Goal: Task Accomplishment & Management: Manage account settings

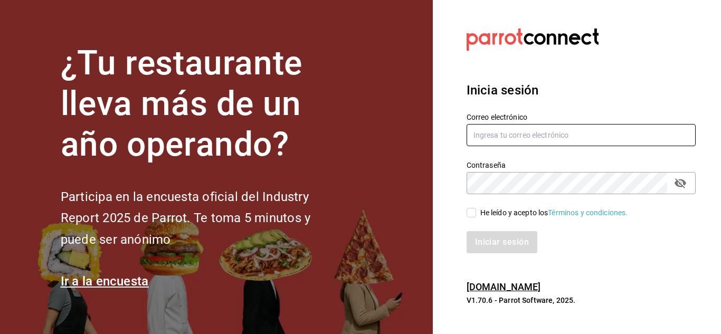
click at [523, 136] on input "text" at bounding box center [581, 135] width 229 height 22
click at [530, 133] on input "text" at bounding box center [581, 135] width 229 height 22
type input "chito.bill@gmai.com"
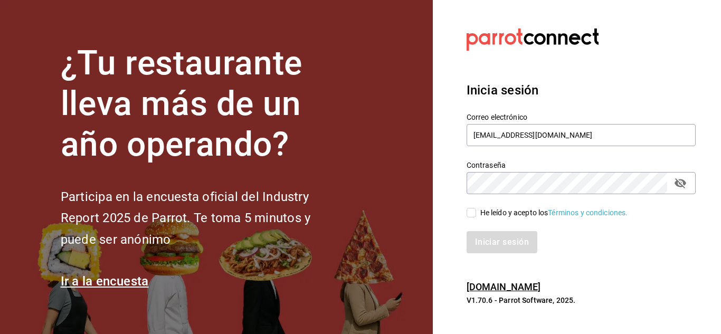
click at [475, 210] on input "He leído y acepto los Términos y condiciones." at bounding box center [472, 213] width 10 height 10
checkbox input "true"
click at [494, 241] on button "Iniciar sesión" at bounding box center [503, 242] width 72 height 22
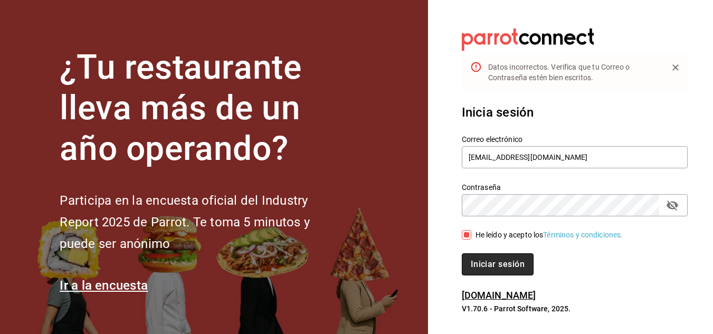
click at [492, 260] on button "Iniciar sesión" at bounding box center [498, 264] width 72 height 22
click at [669, 210] on icon "passwordField" at bounding box center [672, 205] width 13 height 13
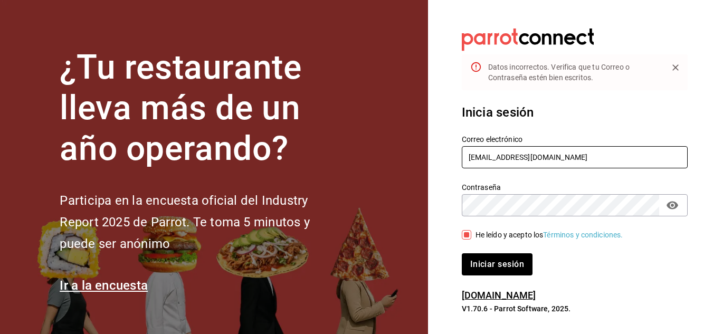
click at [520, 160] on input "chito.bill@gmai.com" at bounding box center [575, 157] width 226 height 22
type input "chito.bill@gmail.com"
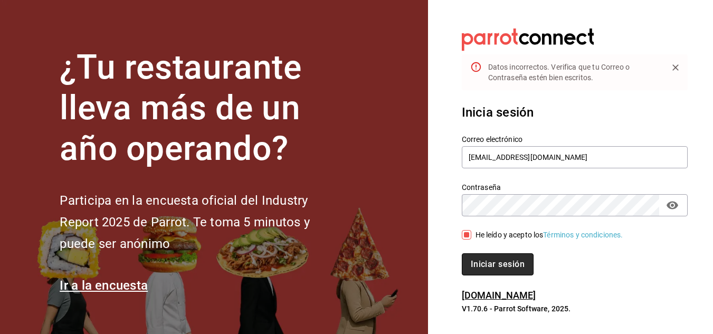
click at [489, 258] on button "Iniciar sesión" at bounding box center [498, 264] width 72 height 22
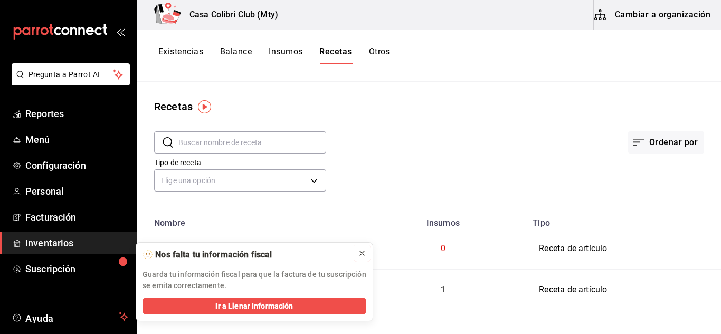
click at [363, 250] on icon at bounding box center [362, 253] width 8 height 8
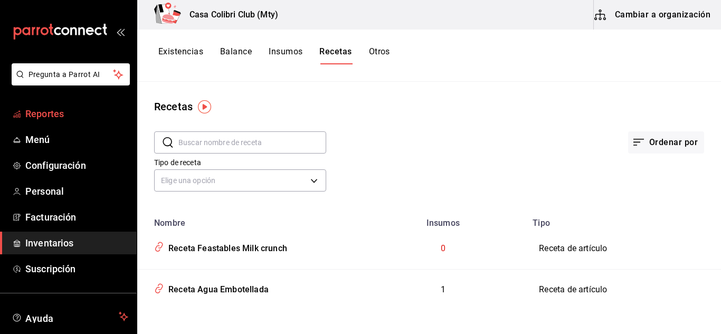
click at [60, 109] on span "Reportes" at bounding box center [76, 114] width 103 height 14
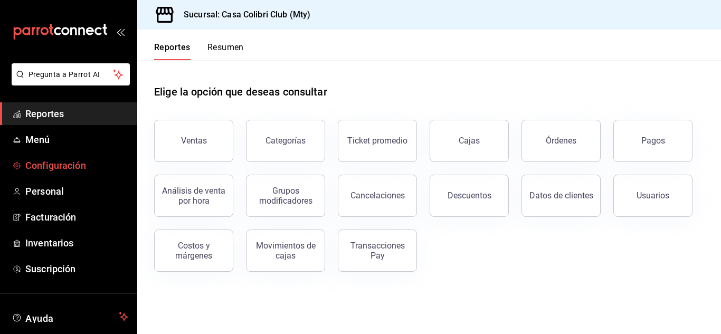
click at [43, 165] on span "Configuración" at bounding box center [76, 165] width 103 height 14
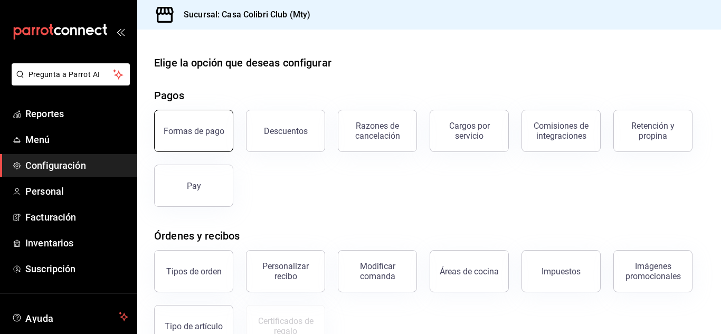
click at [214, 140] on button "Formas de pago" at bounding box center [193, 131] width 79 height 42
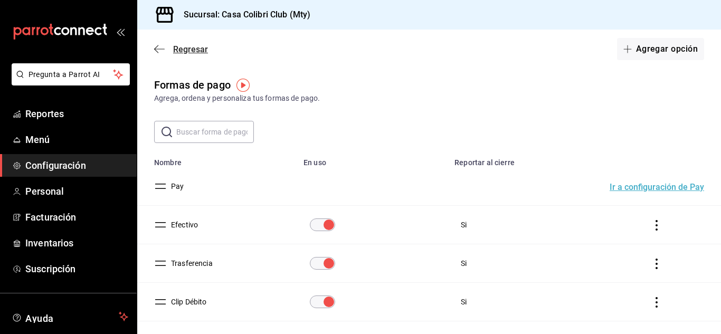
click at [157, 52] on icon "button" at bounding box center [156, 49] width 4 height 8
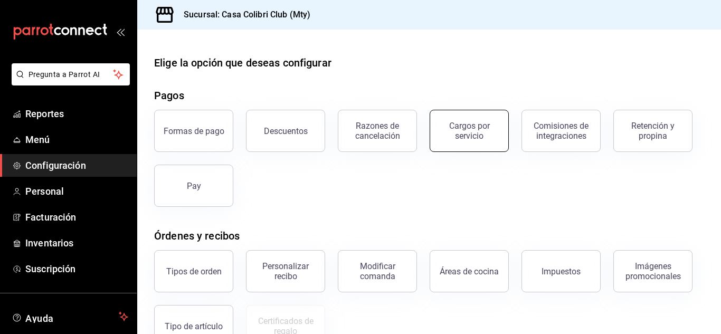
click at [476, 123] on div "Cargos por servicio" at bounding box center [468, 131] width 65 height 20
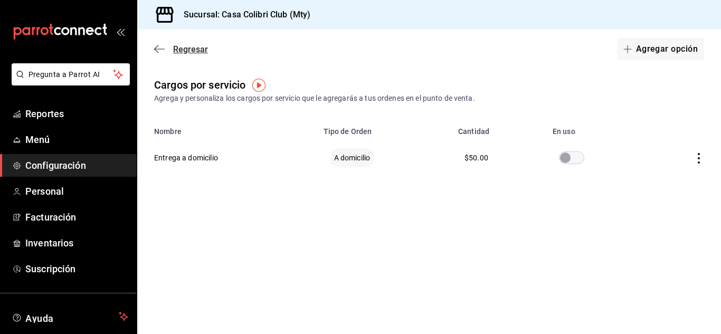
click at [158, 45] on icon "button" at bounding box center [156, 49] width 4 height 8
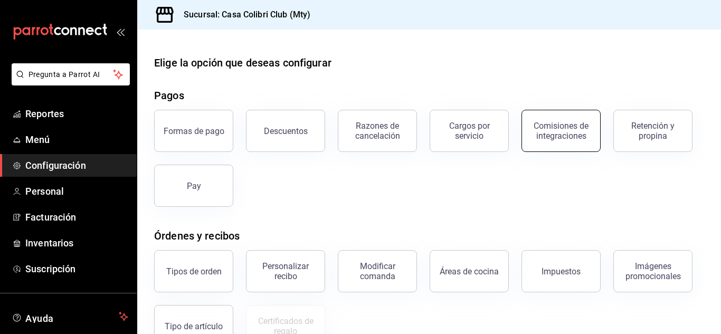
click at [562, 122] on div "Comisiones de integraciones" at bounding box center [560, 131] width 65 height 20
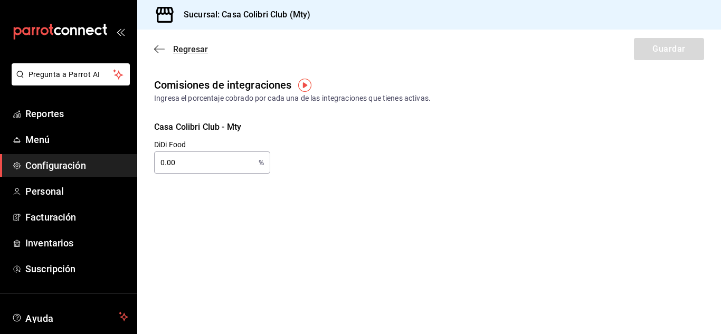
click at [164, 46] on icon "button" at bounding box center [159, 49] width 11 height 10
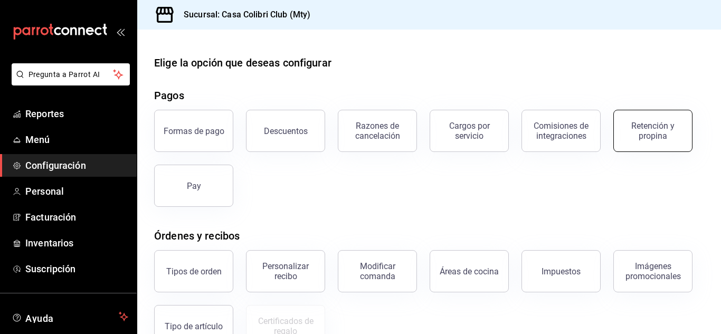
click at [647, 138] on div "Retención y propina" at bounding box center [652, 131] width 65 height 20
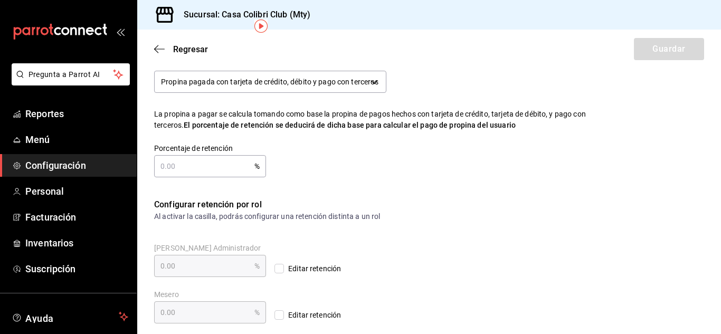
scroll to position [59, 0]
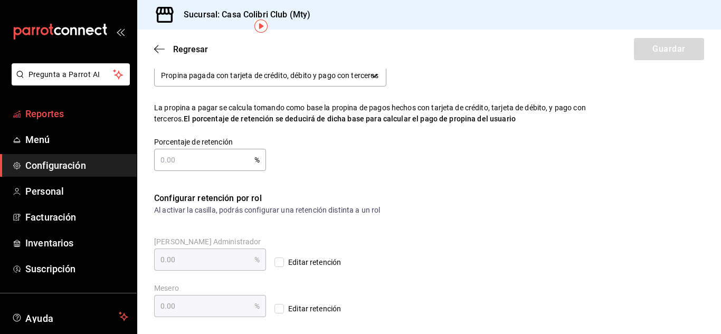
click at [50, 108] on span "Reportes" at bounding box center [76, 114] width 103 height 14
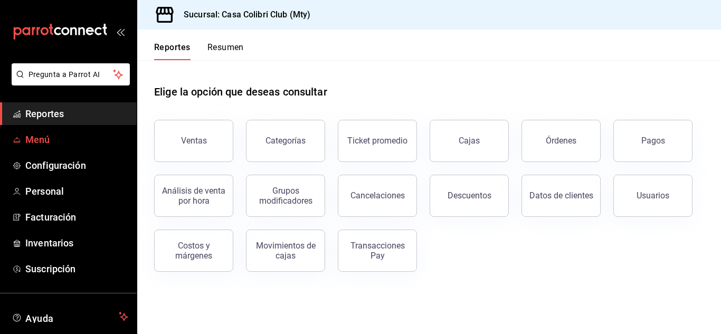
click at [42, 135] on span "Menú" at bounding box center [76, 139] width 103 height 14
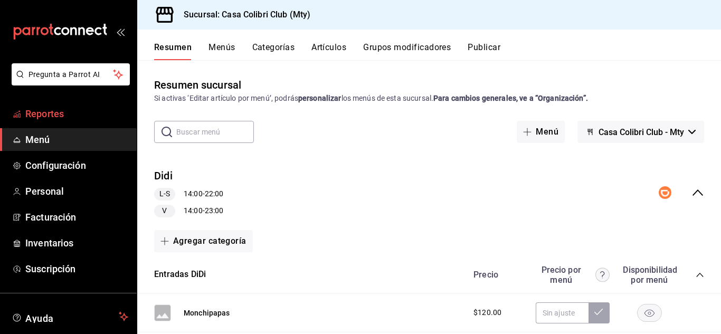
click at [89, 113] on span "Reportes" at bounding box center [76, 114] width 103 height 14
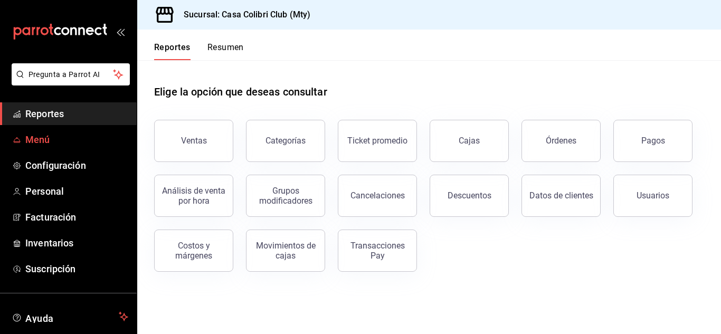
click at [48, 137] on span "Menú" at bounding box center [76, 139] width 103 height 14
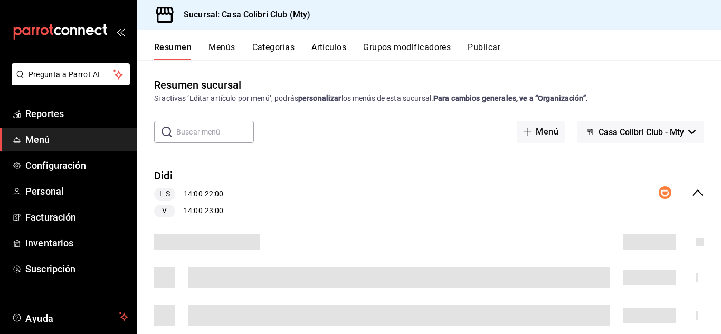
click at [329, 44] on button "Artículos" at bounding box center [328, 51] width 35 height 18
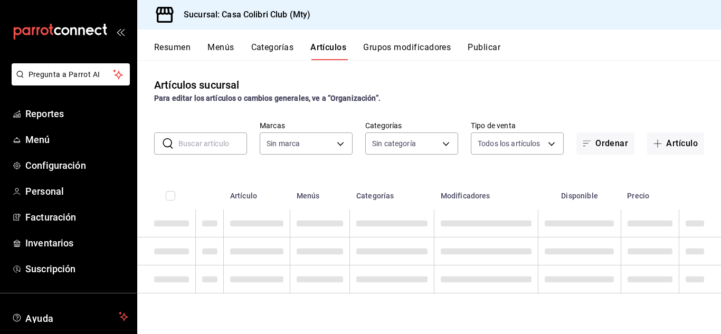
type input "51376f23-c189-4798-a143-22766f9dfc19"
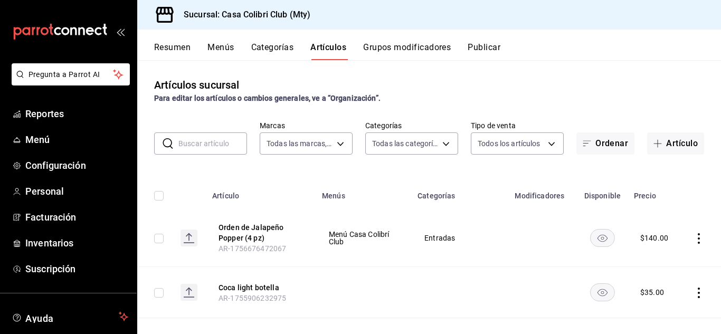
type input "482bd3a8-4b9f-4ec9-9e46-bdcc37fa16a8,638e4a8b-9acb-4c83-a8b9-09e99750fb43,3a889…"
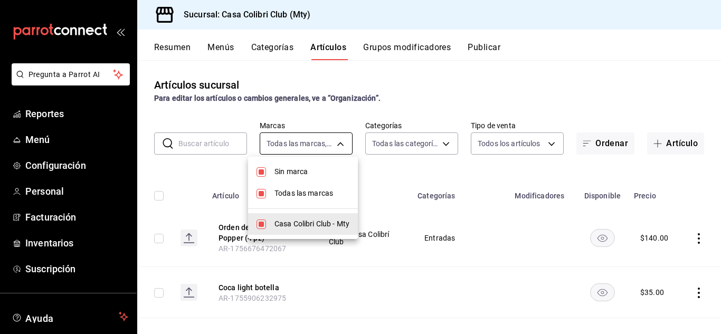
click at [324, 144] on body "Pregunta a Parrot AI Reportes Menú Configuración Personal Facturación Inventari…" at bounding box center [360, 167] width 721 height 334
click at [391, 152] on div at bounding box center [360, 167] width 721 height 334
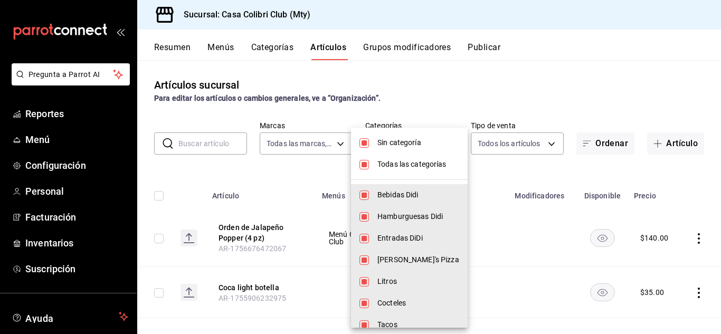
click at [428, 145] on body "Pregunta a Parrot AI Reportes Menú Configuración Personal Facturación Inventari…" at bounding box center [360, 167] width 721 height 334
click at [424, 144] on span "Sin categoría" at bounding box center [418, 142] width 82 height 11
checkbox input "false"
click at [364, 163] on input "checkbox" at bounding box center [364, 165] width 10 height 10
checkbox input "false"
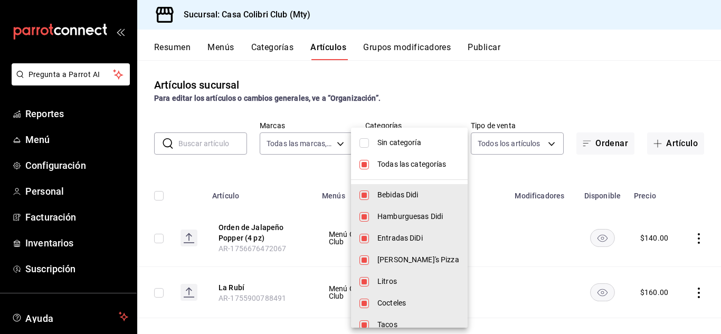
checkbox input "false"
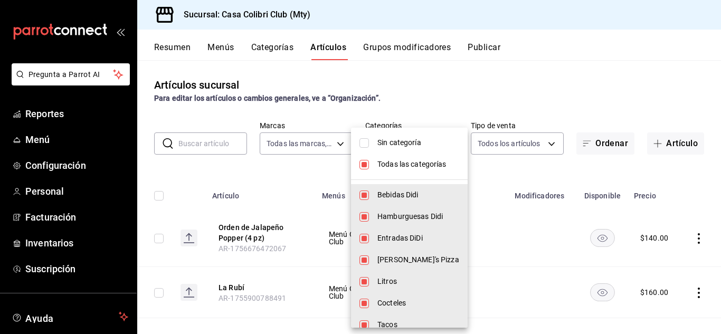
checkbox input "false"
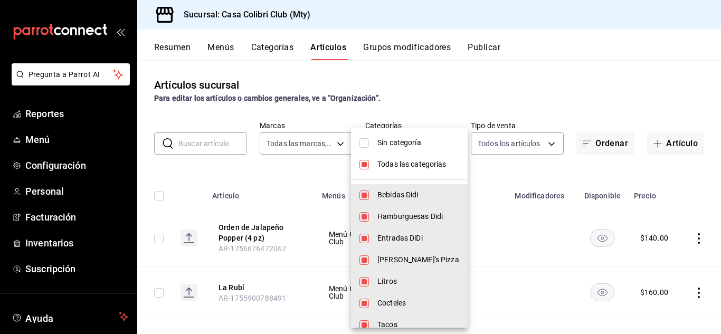
checkbox input "false"
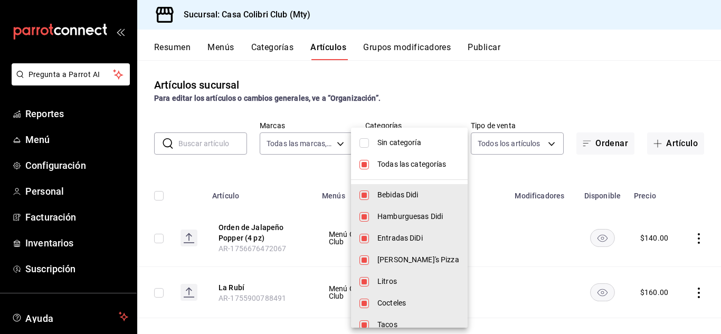
checkbox input "false"
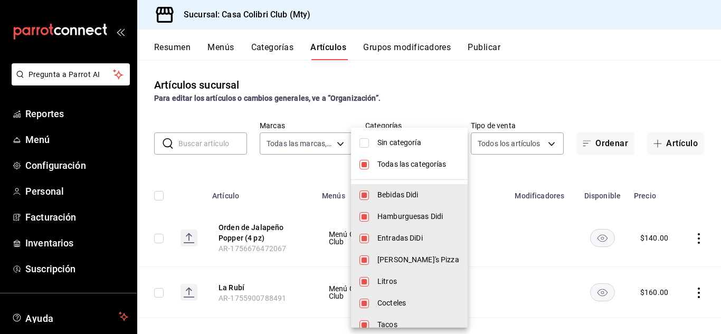
checkbox input "false"
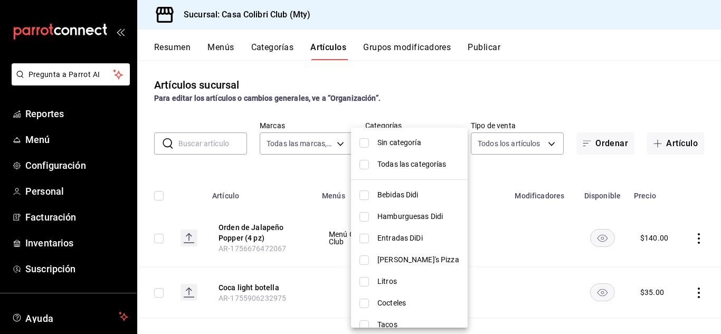
click at [378, 309] on li "Cocteles" at bounding box center [409, 303] width 117 height 22
type input "bf07a195-ba52-4a35-bb00-dddd6b084f6a"
checkbox input "true"
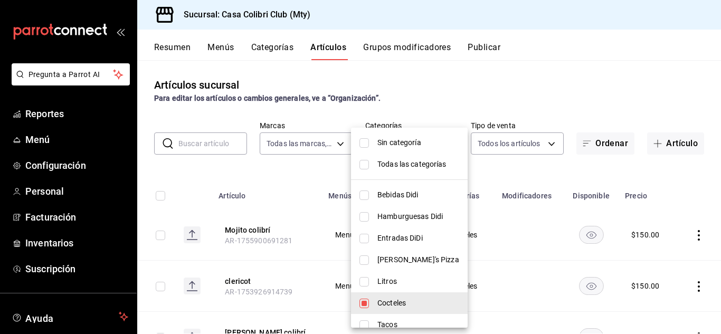
click at [699, 173] on div at bounding box center [360, 167] width 721 height 334
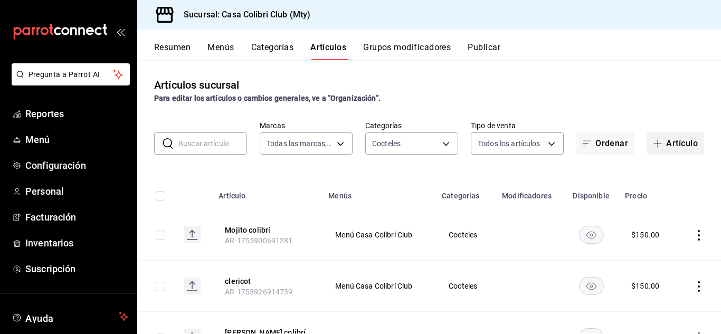
click at [656, 138] on button "Artículo" at bounding box center [675, 143] width 57 height 22
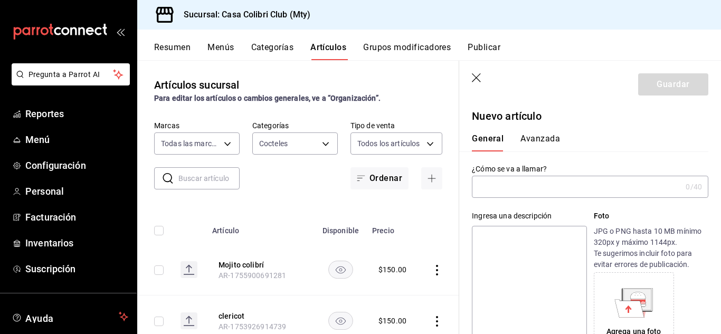
click at [543, 180] on input "text" at bounding box center [577, 186] width 210 height 21
type input "M"
type input "s"
type input "S"
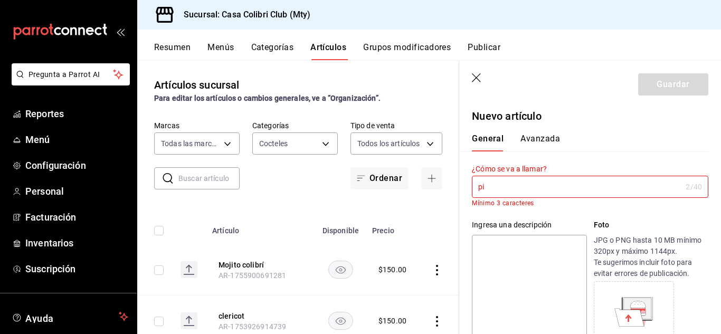
type input "p"
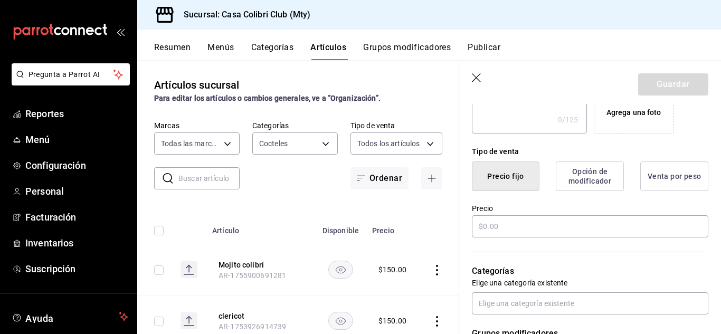
scroll to position [243, 0]
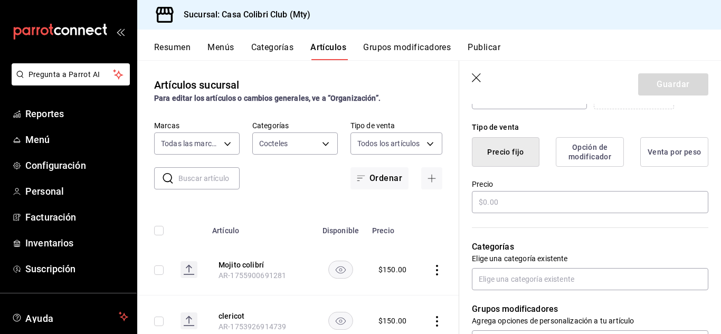
type input "Stella Artois"
click at [583, 215] on div "Categorías Elige una categoría existente" at bounding box center [583, 252] width 249 height 75
click at [583, 207] on input "text" at bounding box center [590, 202] width 236 height 22
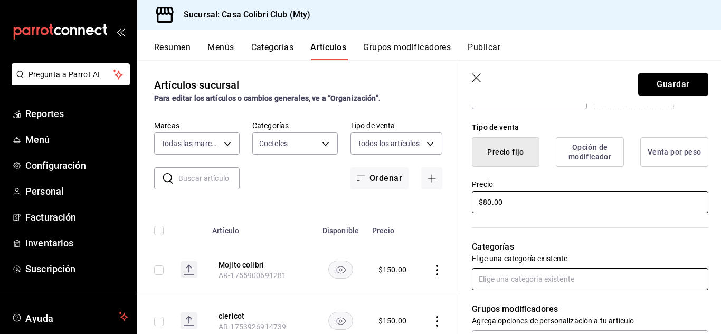
type input "$80.00"
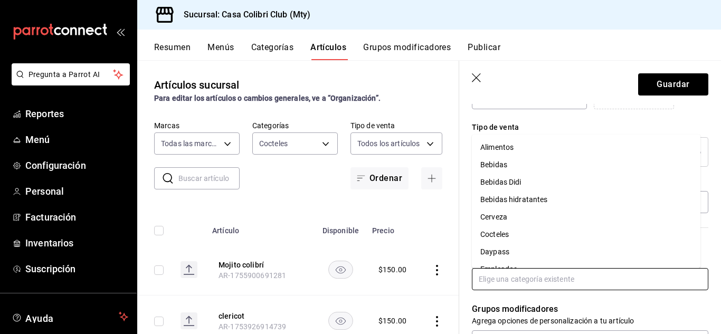
click at [536, 288] on input "text" at bounding box center [590, 279] width 236 height 22
click at [564, 218] on li "Cerveza" at bounding box center [586, 216] width 229 height 17
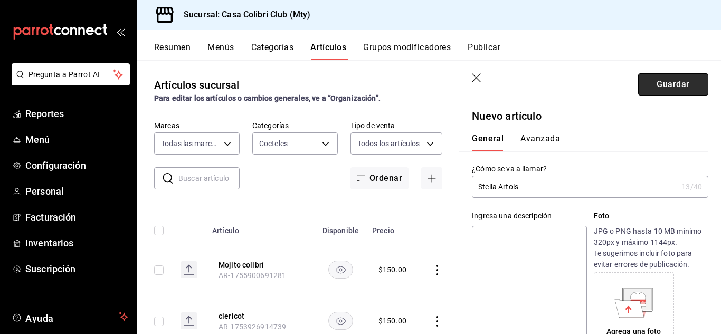
click at [680, 84] on button "Guardar" at bounding box center [673, 84] width 70 height 22
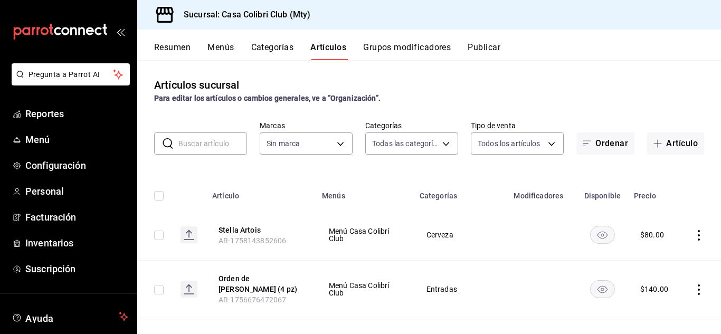
type input "482bd3a8-4b9f-4ec9-9e46-bdcc37fa16a8,638e4a8b-9acb-4c83-a8b9-09e99750fb43,3a889…"
type input "51376f23-c189-4798-a143-22766f9dfc19"
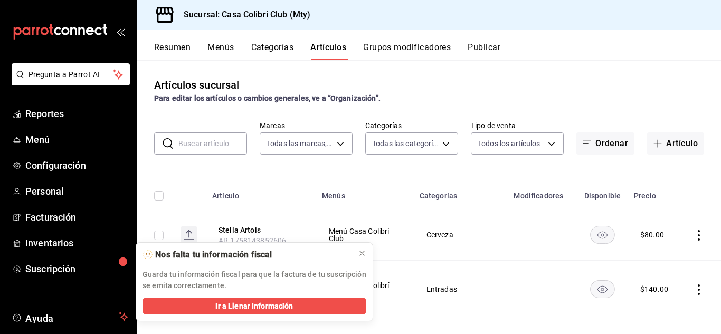
click at [639, 78] on div "Artículos sucursal Para editar los artículos o cambios generales, ve a “Organiz…" at bounding box center [429, 90] width 584 height 27
click at [533, 77] on div "Artículos sucursal Para editar los artículos o cambios generales, ve a “Organiz…" at bounding box center [429, 196] width 584 height 273
click at [364, 252] on icon at bounding box center [362, 253] width 8 height 8
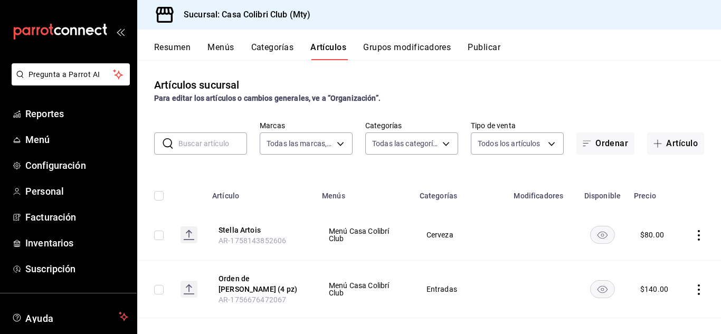
click at [215, 47] on button "Menús" at bounding box center [220, 51] width 26 height 18
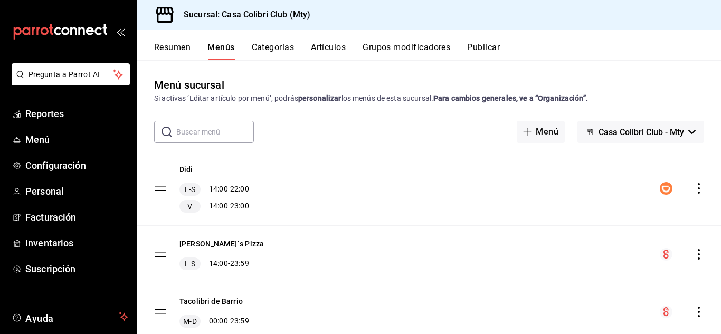
click at [319, 42] on button "Artículos" at bounding box center [328, 51] width 35 height 18
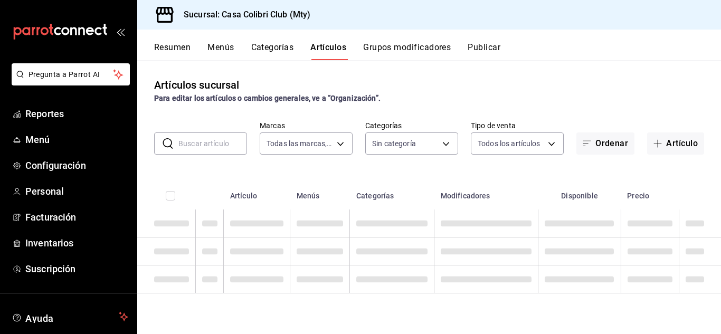
type input "51376f23-c189-4798-a143-22766f9dfc19"
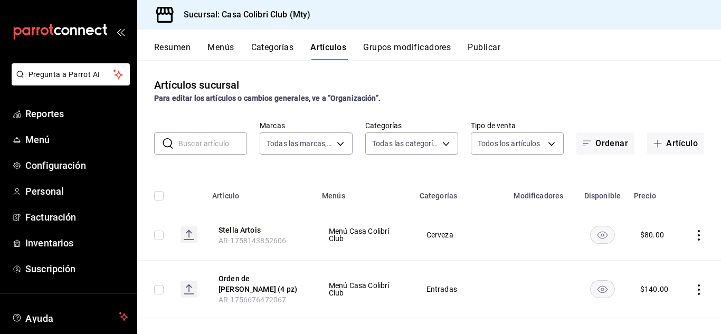
type input "482bd3a8-4b9f-4ec9-9e46-bdcc37fa16a8,638e4a8b-9acb-4c83-a8b9-09e99750fb43,3a889…"
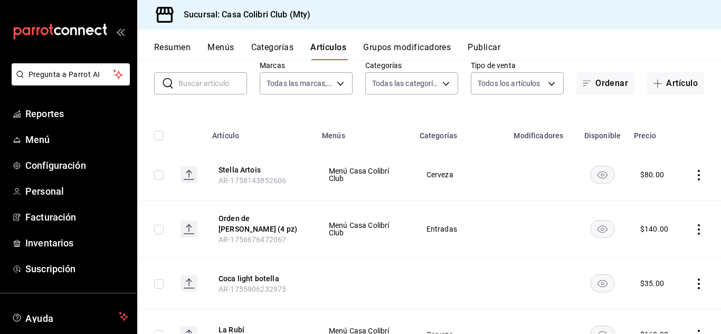
scroll to position [25, 0]
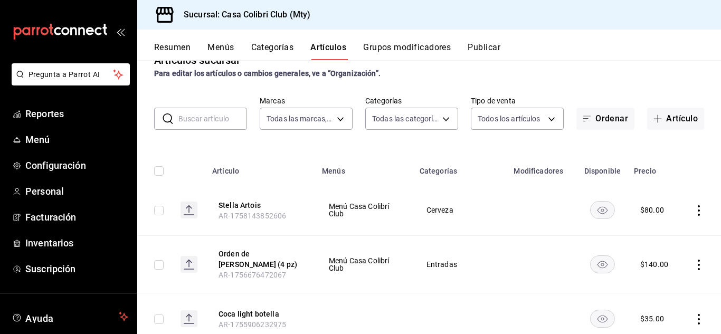
click at [274, 42] on button "Categorías" at bounding box center [272, 51] width 43 height 18
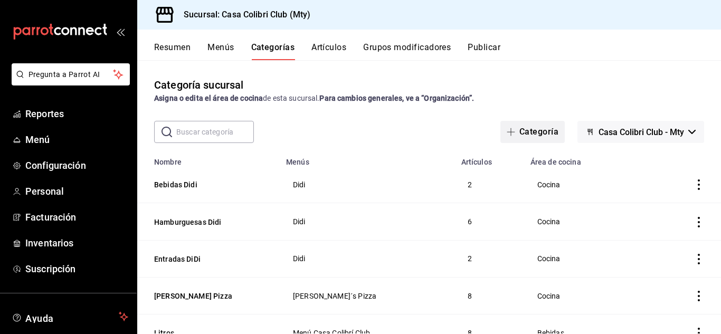
click at [525, 124] on button "Categoría" at bounding box center [532, 132] width 64 height 22
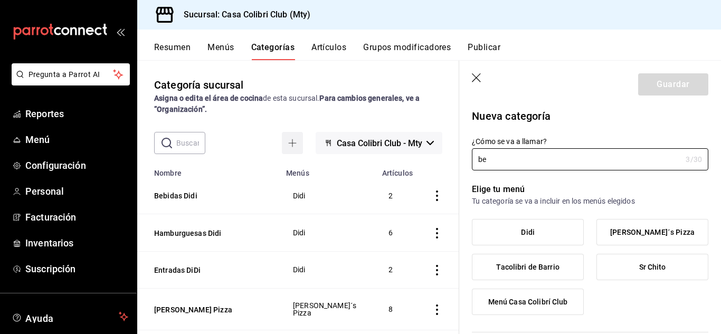
type input "b"
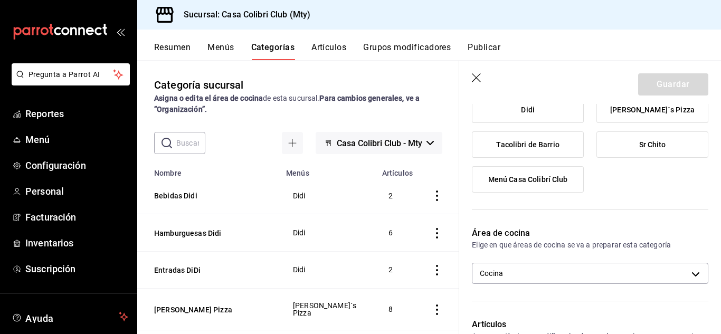
scroll to position [127, 0]
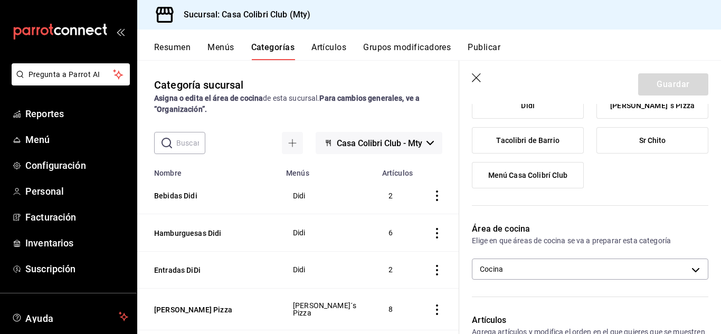
type input "Promo bebidas"
click at [477, 74] on icon "button" at bounding box center [477, 78] width 11 height 11
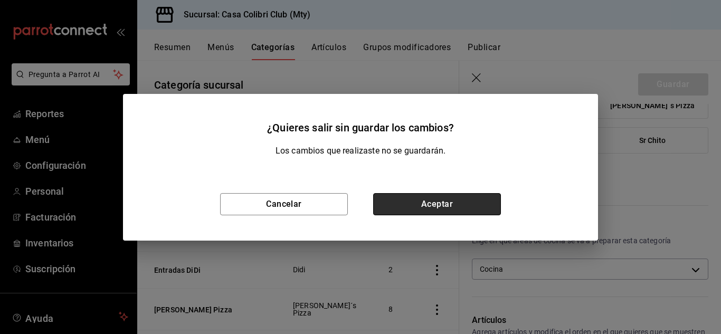
click at [430, 199] on button "Aceptar" at bounding box center [437, 204] width 128 height 22
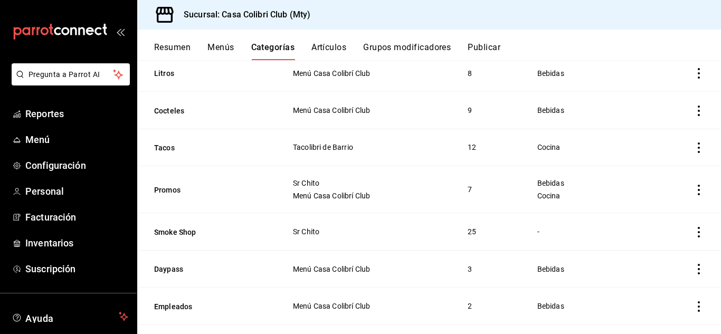
scroll to position [256, 0]
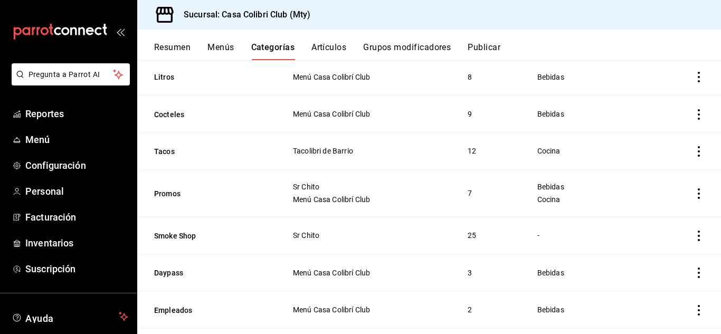
drag, startPoint x: 686, startPoint y: 199, endPoint x: 687, endPoint y: 192, distance: 7.5
click at [687, 192] on td "categoriesTable" at bounding box center [689, 193] width 64 height 47
click at [694, 192] on icon "actions" at bounding box center [699, 193] width 11 height 11
click at [645, 216] on div at bounding box center [635, 214] width 19 height 13
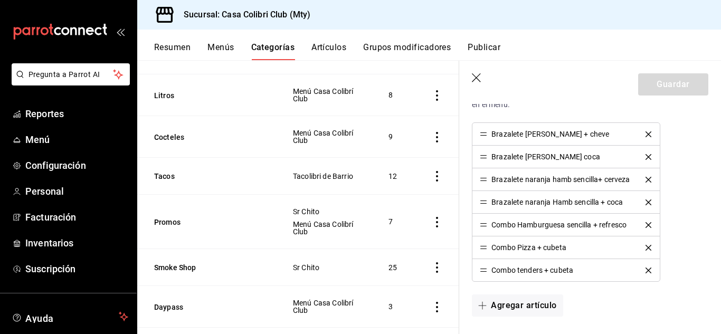
scroll to position [372, 0]
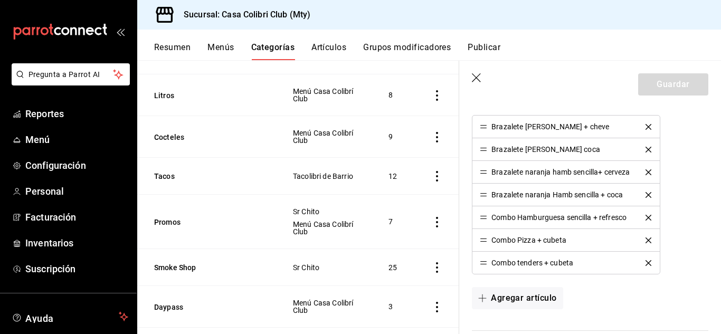
click at [650, 127] on icon "delete" at bounding box center [648, 127] width 6 height 6
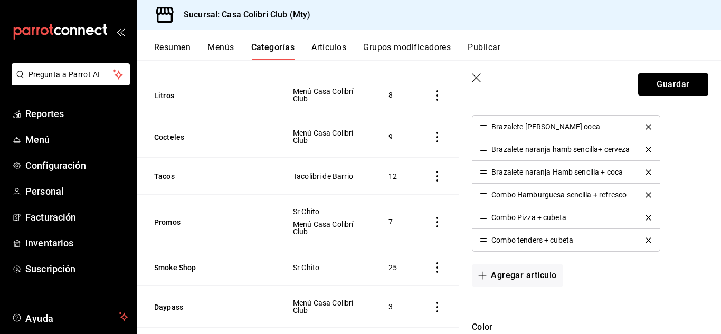
click at [650, 127] on icon "delete" at bounding box center [648, 127] width 6 height 6
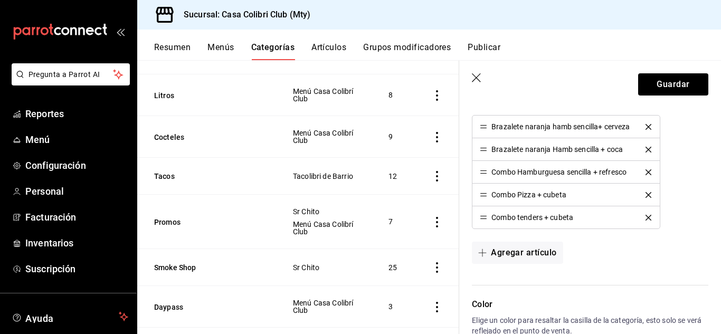
click at [650, 127] on icon "delete" at bounding box center [648, 127] width 6 height 6
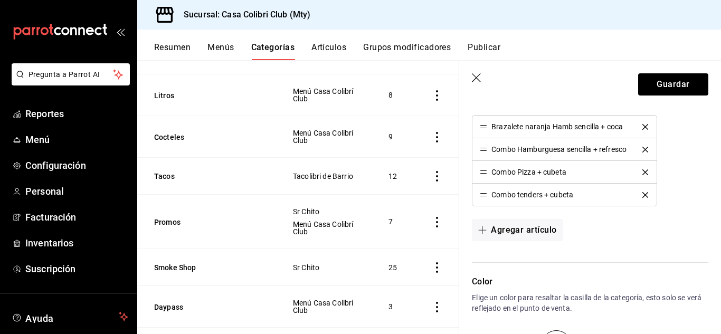
click at [650, 127] on button "delete" at bounding box center [645, 127] width 21 height 6
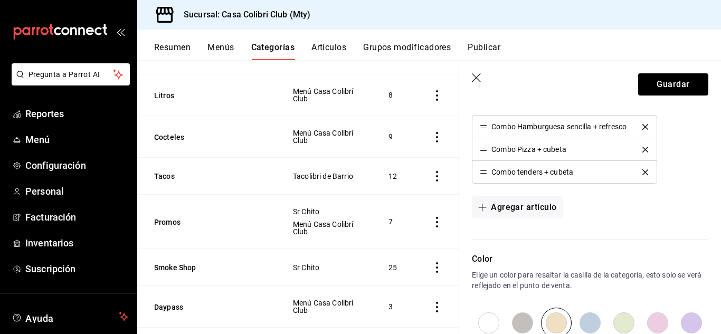
click at [645, 173] on li "Combo tenders + cubeta" at bounding box center [564, 172] width 184 height 22
click at [645, 173] on icon "delete" at bounding box center [645, 172] width 6 height 6
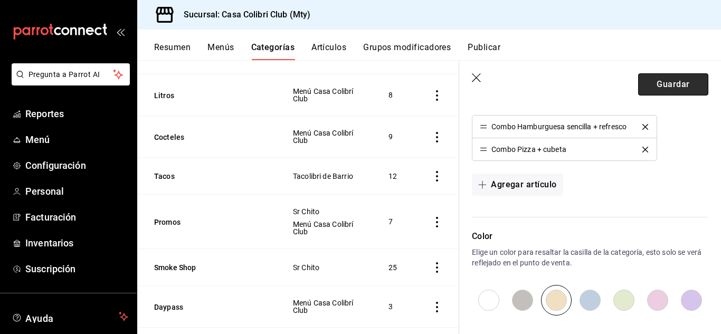
click at [638, 83] on button "Guardar" at bounding box center [673, 84] width 70 height 22
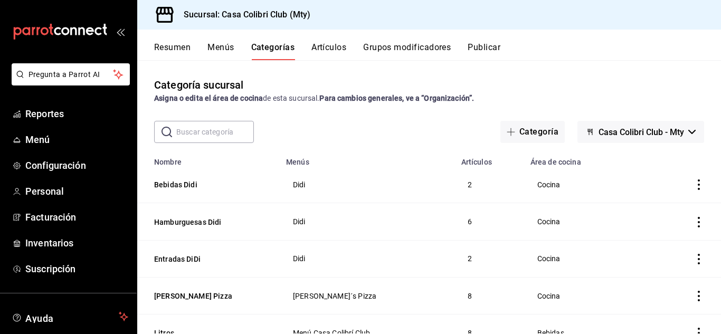
click at [337, 56] on button "Artículos" at bounding box center [328, 51] width 35 height 18
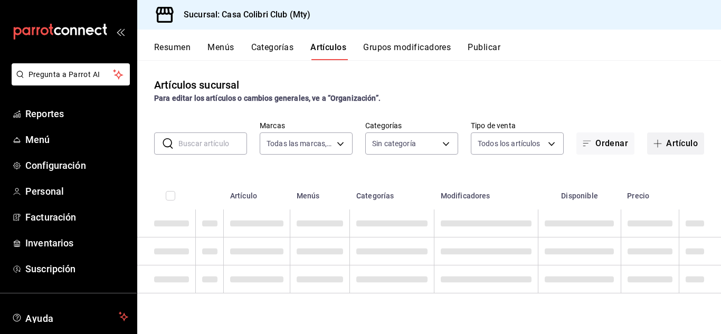
type input "51376f23-c189-4798-a143-22766f9dfc19"
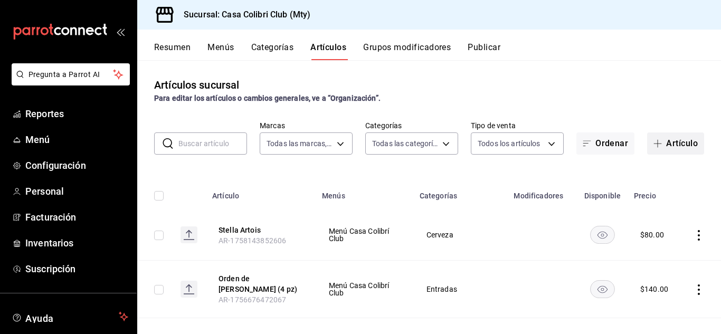
type input "482bd3a8-4b9f-4ec9-9e46-bdcc37fa16a8,638e4a8b-9acb-4c83-a8b9-09e99750fb43,3a889…"
click at [675, 143] on button "Artículo" at bounding box center [675, 143] width 57 height 22
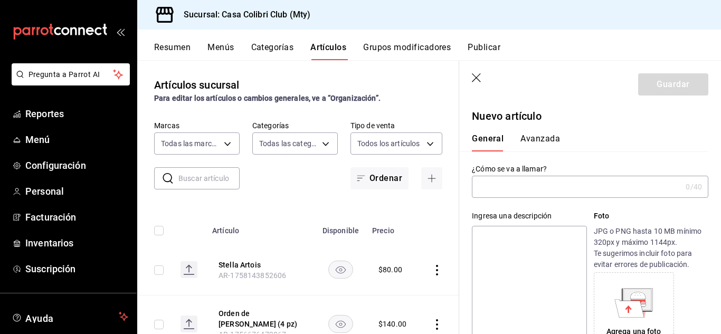
click at [573, 184] on input "text" at bounding box center [577, 186] width 210 height 21
type input "m"
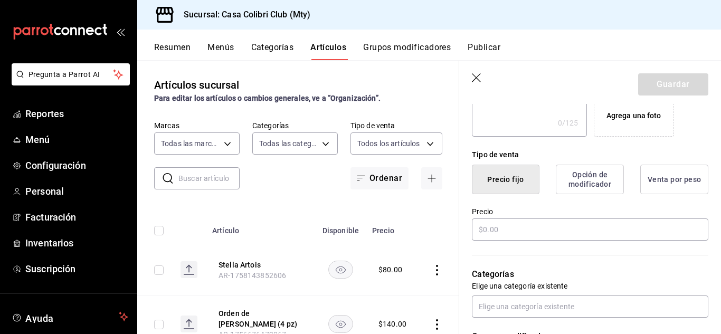
scroll to position [224, 0]
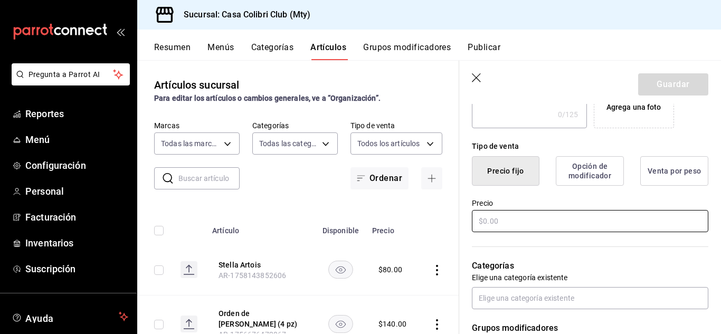
type input "Margarita 100"
click at [637, 219] on input "text" at bounding box center [590, 221] width 236 height 22
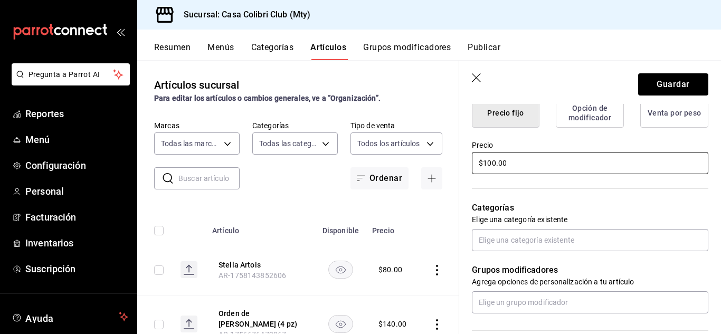
scroll to position [310, 0]
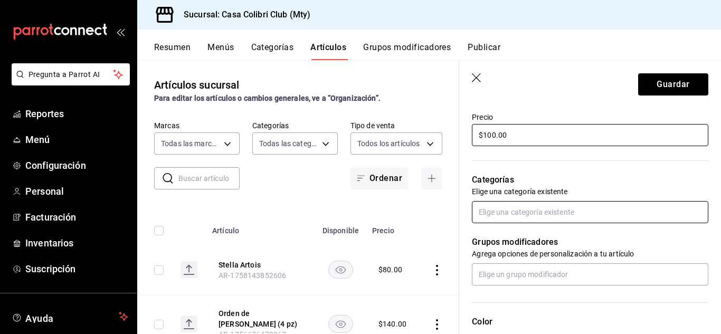
type input "$100.00"
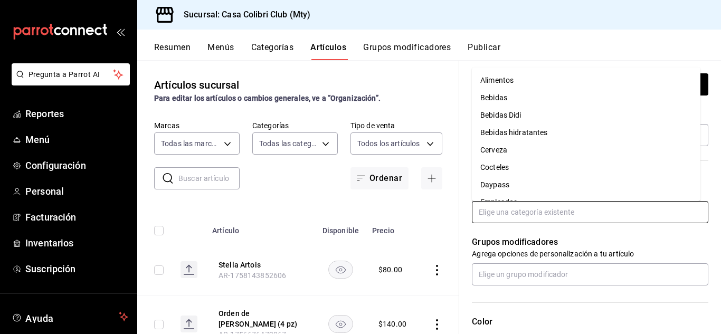
click at [647, 208] on input "text" at bounding box center [590, 212] width 236 height 22
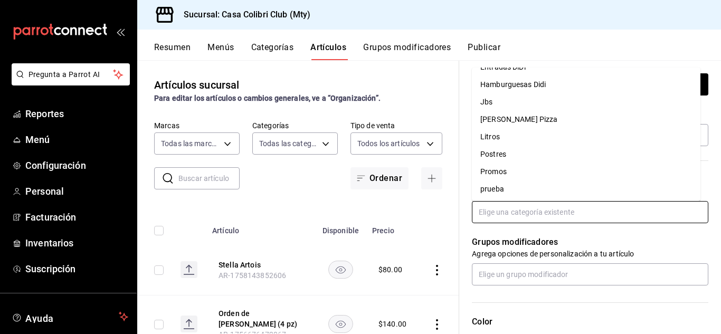
scroll to position [203, 0]
click at [587, 143] on li "Promos" at bounding box center [586, 138] width 229 height 17
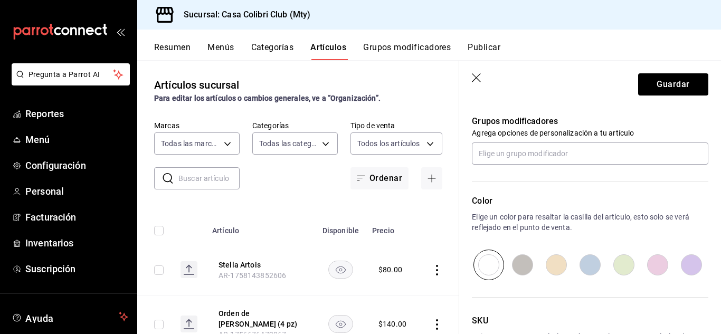
scroll to position [490, 0]
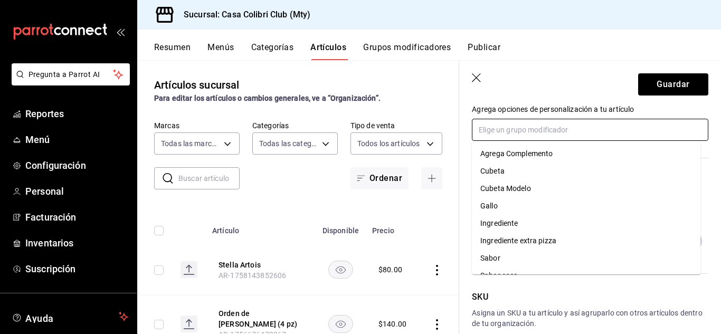
click at [627, 129] on input "text" at bounding box center [590, 130] width 236 height 22
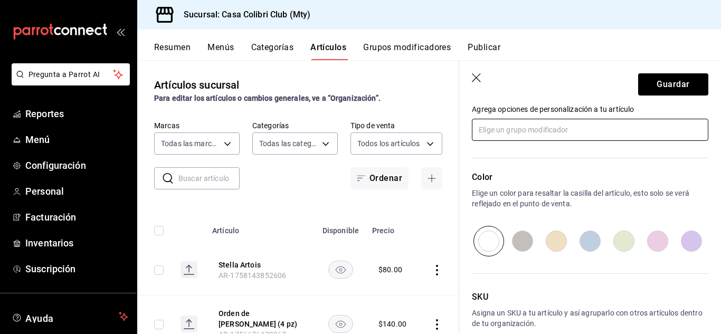
click at [627, 129] on input "text" at bounding box center [590, 130] width 236 height 22
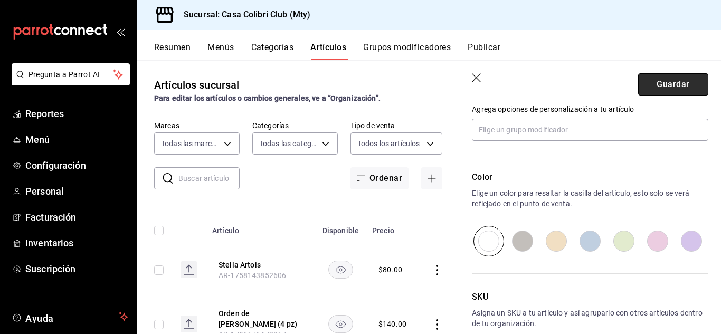
click at [666, 78] on button "Guardar" at bounding box center [673, 84] width 70 height 22
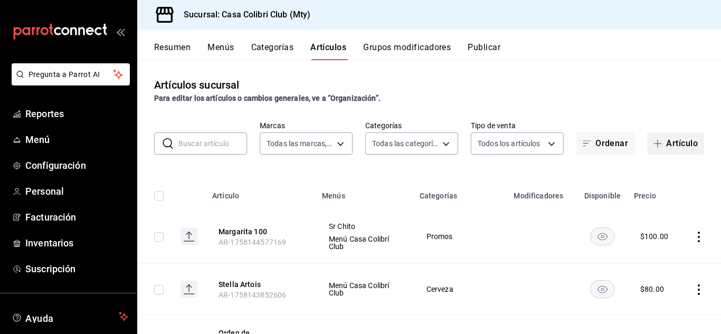
click at [659, 142] on button "Artículo" at bounding box center [675, 143] width 57 height 22
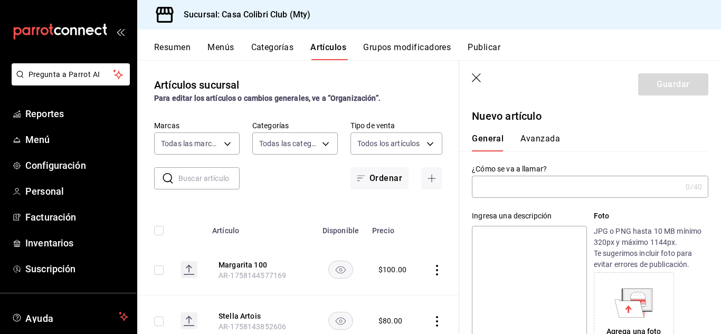
click at [554, 186] on input "text" at bounding box center [577, 186] width 210 height 21
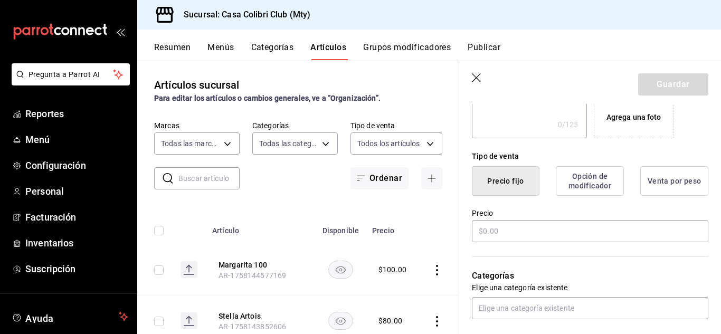
scroll to position [216, 0]
type input "Mezcal maracuya 100"
click at [616, 240] on input "text" at bounding box center [590, 230] width 236 height 22
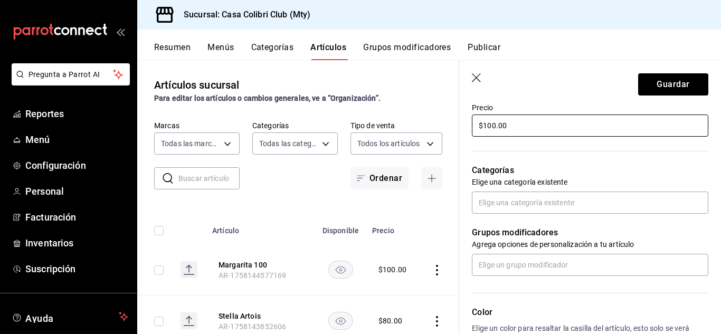
scroll to position [343, 0]
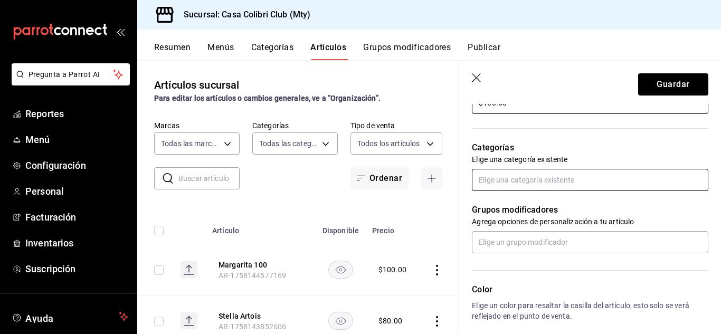
type input "$100.00"
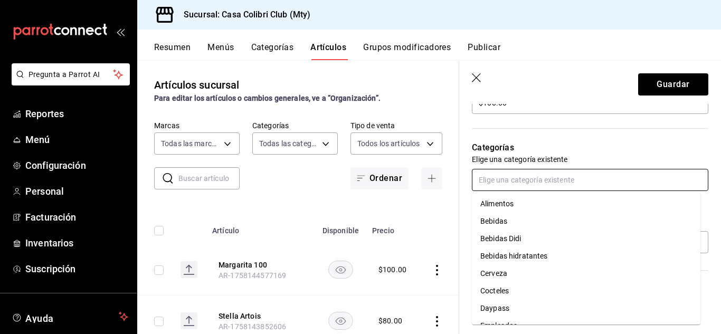
click at [662, 181] on input "text" at bounding box center [590, 180] width 236 height 22
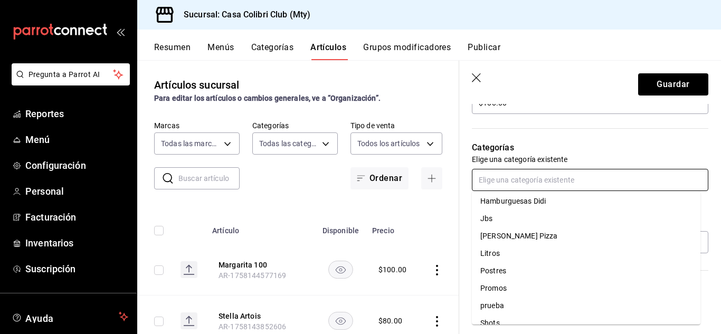
scroll to position [186, 0]
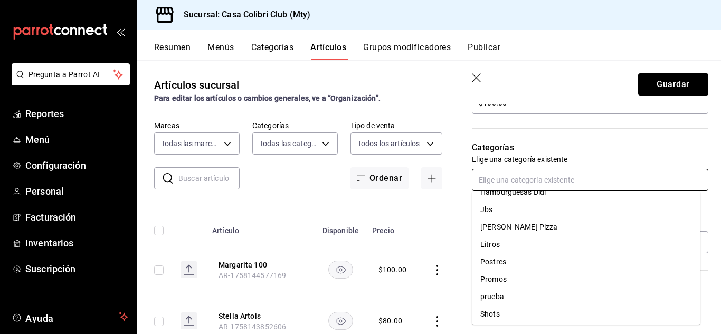
click at [593, 274] on li "Promos" at bounding box center [586, 279] width 229 height 17
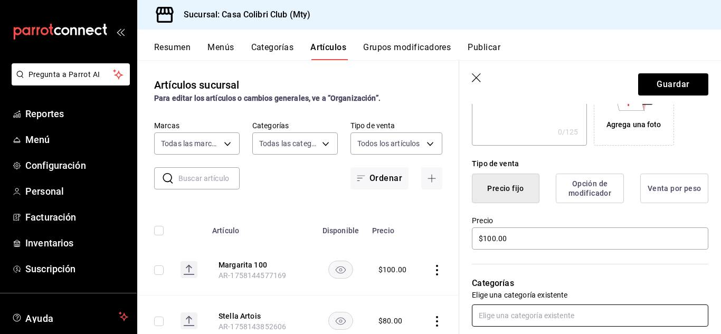
scroll to position [193, 0]
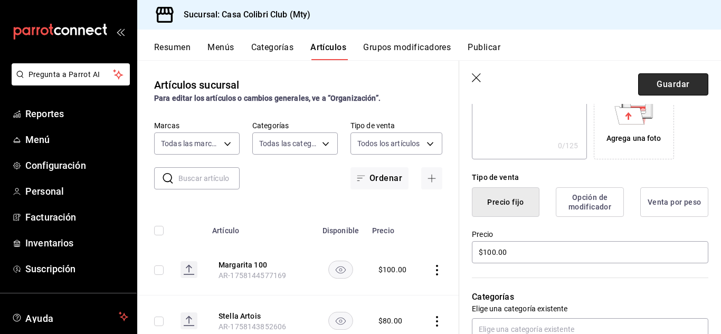
click at [686, 80] on button "Guardar" at bounding box center [673, 84] width 70 height 22
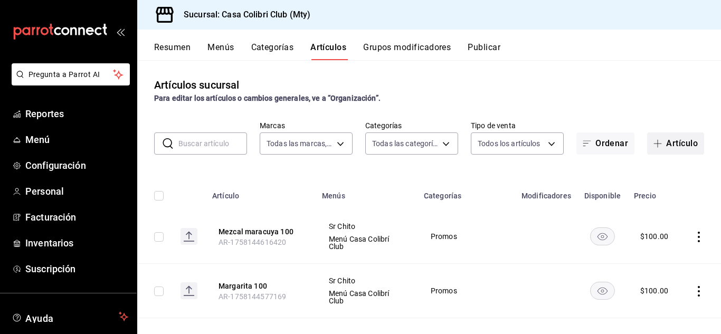
click at [664, 134] on button "Artículo" at bounding box center [675, 143] width 57 height 22
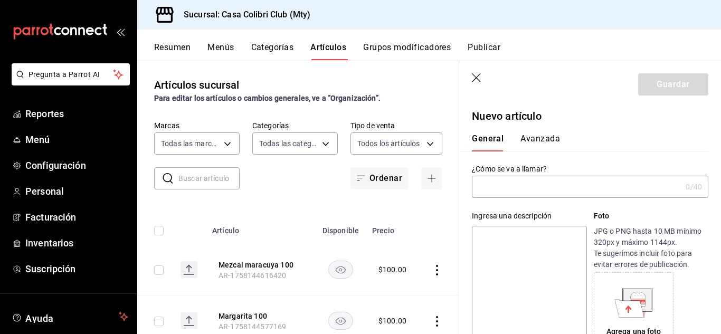
click at [524, 187] on input "text" at bounding box center [577, 186] width 210 height 21
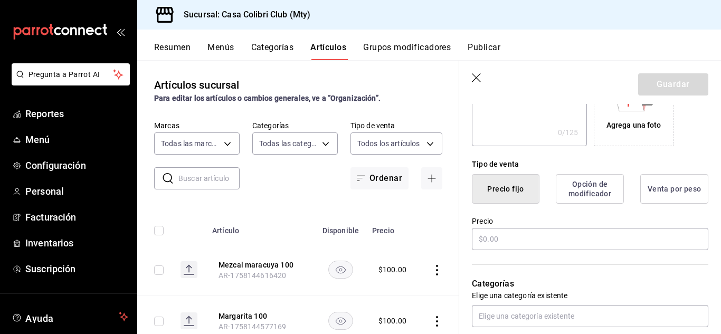
scroll to position [214, 0]
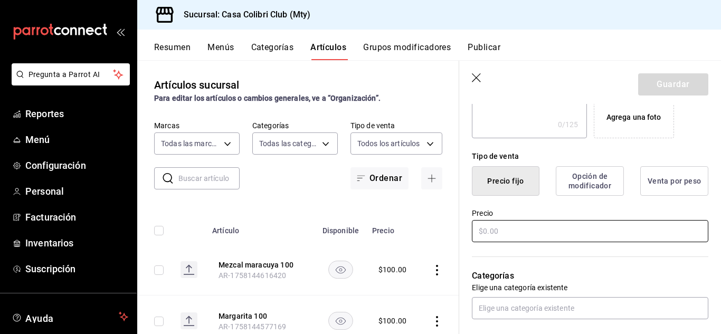
type input "Piña colada 100"
click at [645, 232] on input "text" at bounding box center [590, 231] width 236 height 22
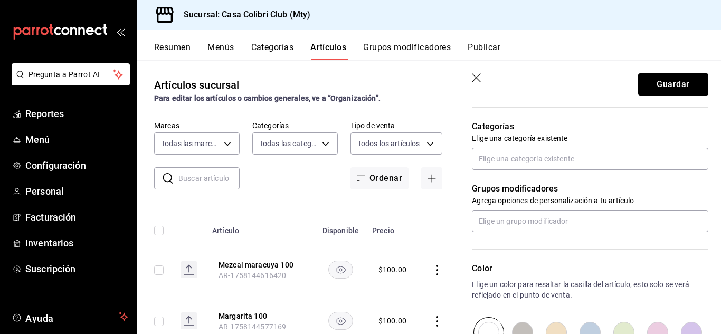
scroll to position [365, 0]
type input "$100.00"
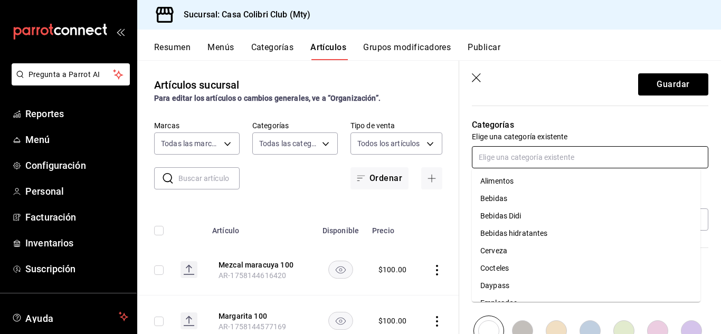
click at [624, 160] on input "text" at bounding box center [590, 157] width 236 height 22
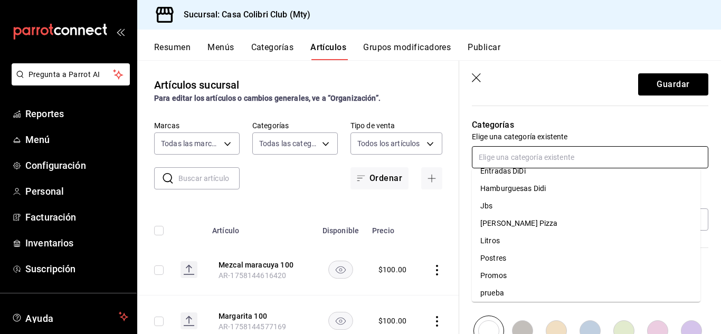
click at [617, 279] on li "Promos" at bounding box center [586, 275] width 229 height 17
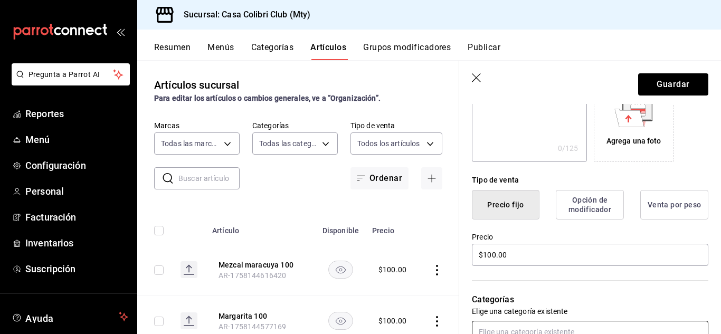
scroll to position [184, 0]
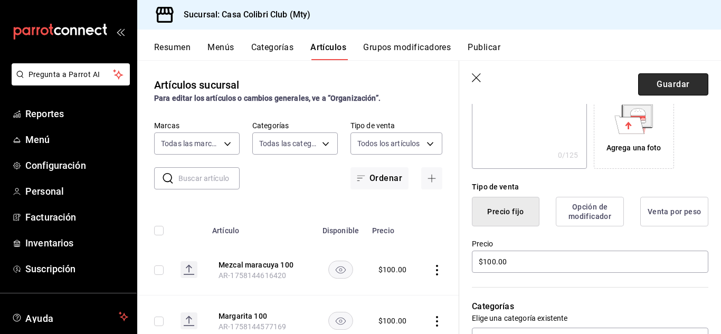
click at [689, 87] on button "Guardar" at bounding box center [673, 84] width 70 height 22
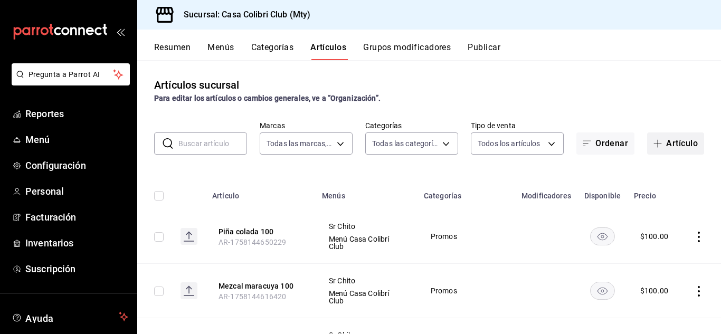
click at [660, 148] on button "Artículo" at bounding box center [675, 143] width 57 height 22
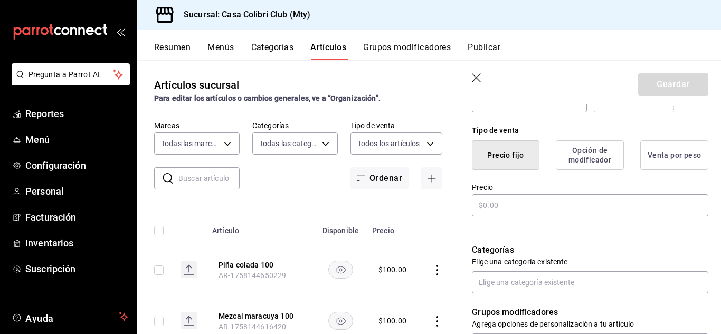
scroll to position [243, 0]
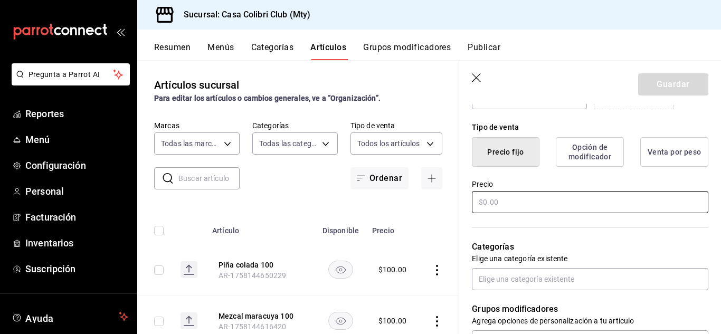
type input "Whisky 100"
click at [648, 201] on input "text" at bounding box center [590, 202] width 236 height 22
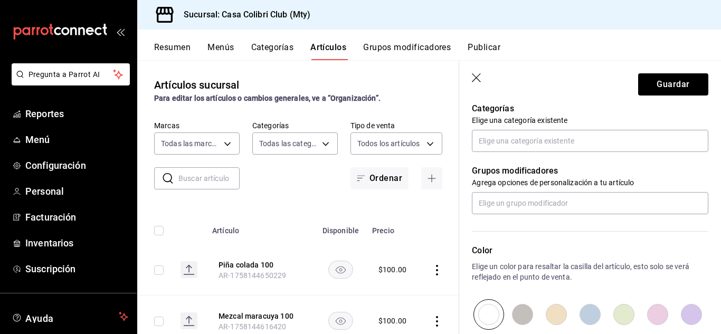
scroll to position [407, 0]
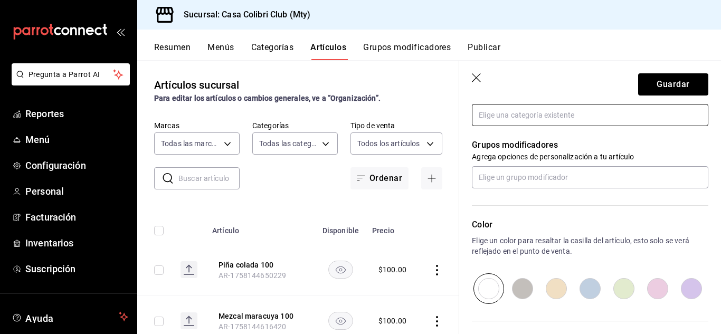
type input "$100.00"
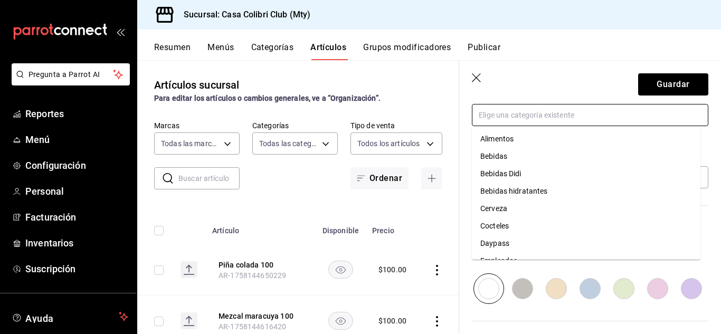
click at [651, 112] on input "text" at bounding box center [590, 115] width 236 height 22
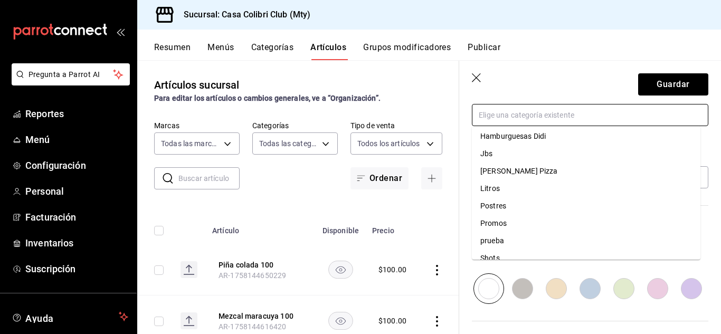
scroll to position [184, 0]
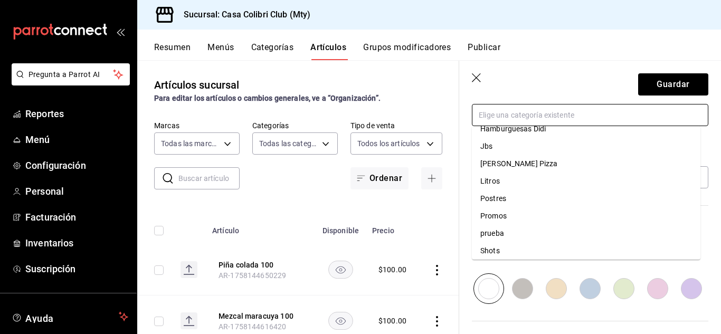
click at [633, 221] on li "Promos" at bounding box center [586, 215] width 229 height 17
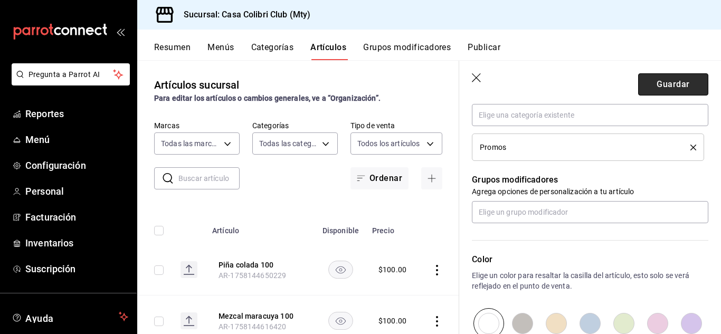
click at [668, 80] on button "Guardar" at bounding box center [673, 84] width 70 height 22
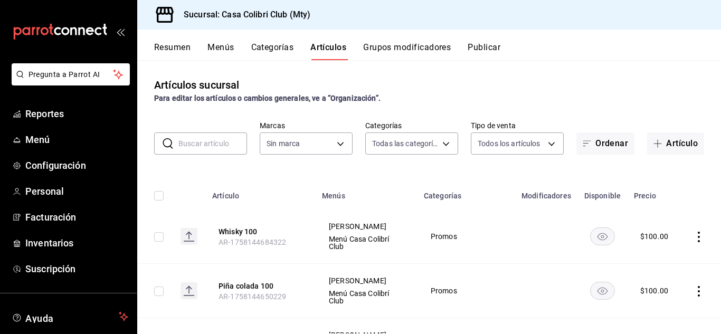
type input "482bd3a8-4b9f-4ec9-9e46-bdcc37fa16a8,638e4a8b-9acb-4c83-a8b9-09e99750fb43,3a889…"
type input "51376f23-c189-4798-a143-22766f9dfc19"
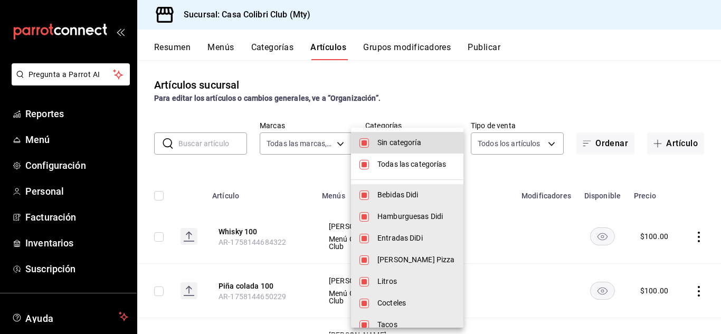
click at [388, 148] on body "Pregunta a Parrot AI Reportes Menú Configuración Personal Facturación Inventari…" at bounding box center [360, 167] width 721 height 334
click at [362, 139] on input "checkbox" at bounding box center [364, 143] width 10 height 10
checkbox input "false"
click at [365, 161] on input "checkbox" at bounding box center [364, 165] width 10 height 10
checkbox input "false"
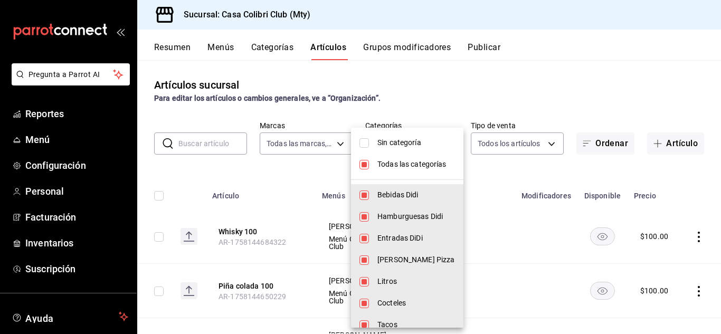
checkbox input "false"
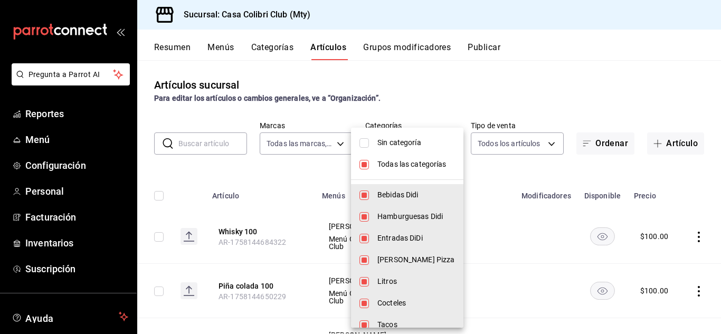
checkbox input "false"
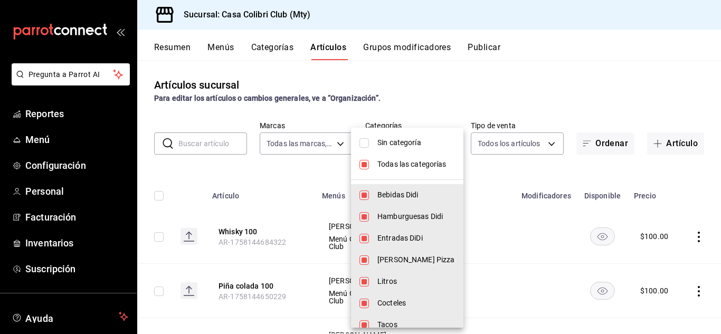
checkbox input "false"
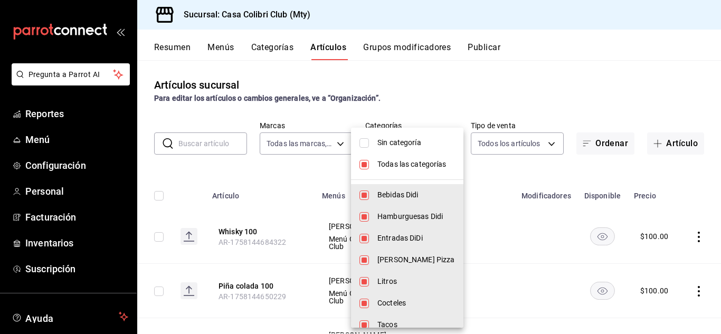
checkbox input "false"
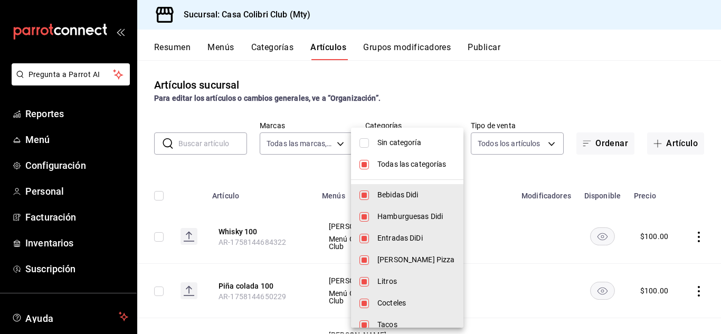
checkbox input "false"
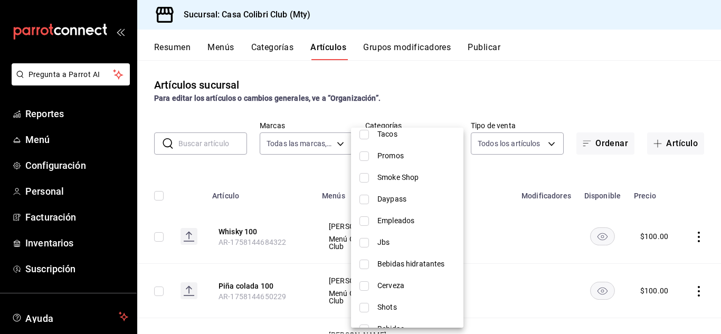
scroll to position [195, 0]
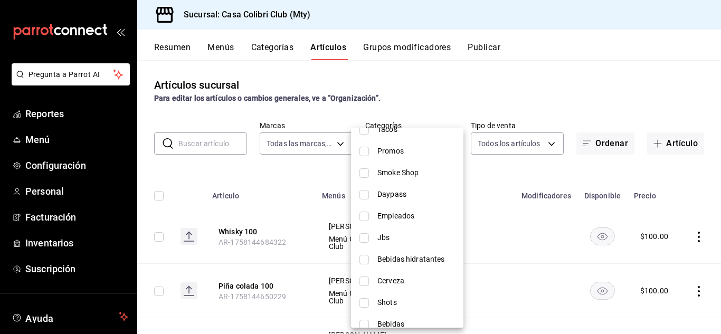
click at [395, 172] on span "Smoke Shop" at bounding box center [416, 172] width 78 height 11
type input "38537ca7-404c-418d-98ca-e8a873917bc1"
checkbox input "true"
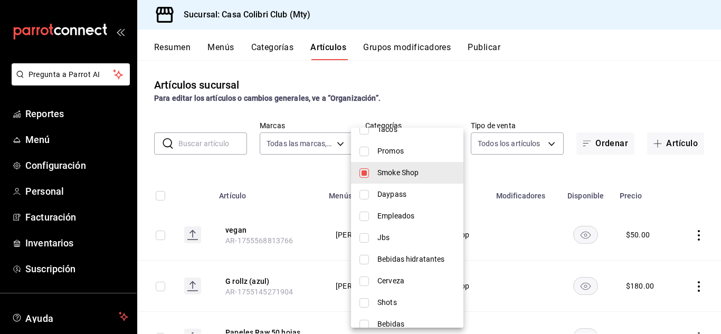
click at [714, 101] on div at bounding box center [360, 167] width 721 height 334
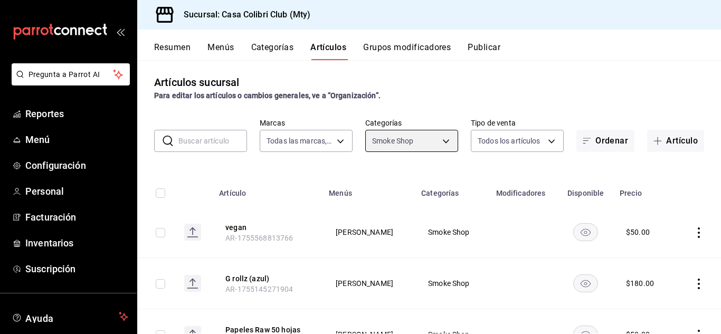
scroll to position [0, 0]
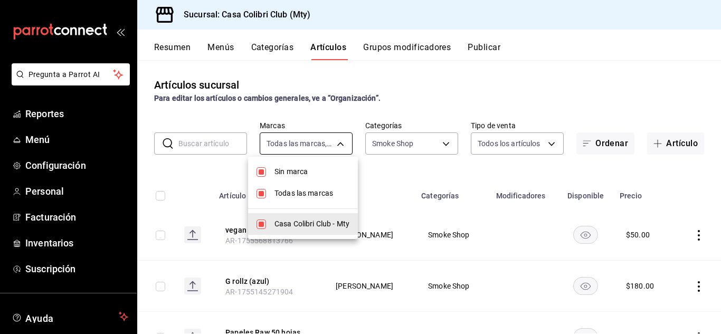
click at [326, 151] on body "Pregunta a Parrot AI Reportes Menú Configuración Personal Facturación Inventari…" at bounding box center [360, 167] width 721 height 334
click at [326, 151] on div at bounding box center [360, 167] width 721 height 334
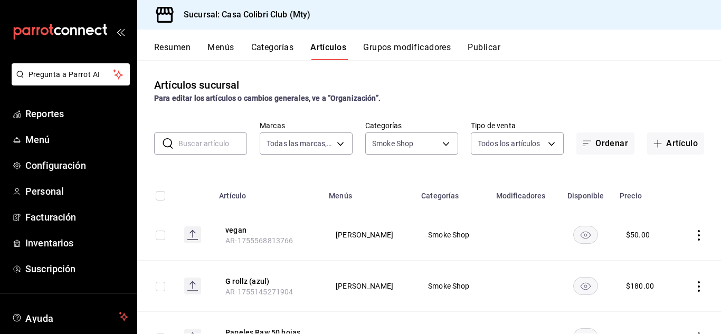
click at [271, 45] on div "Resumen Menús Categorías Artículos Grupos modificadores Publicar" at bounding box center [429, 45] width 584 height 31
click at [271, 45] on button "Categorías" at bounding box center [272, 51] width 43 height 18
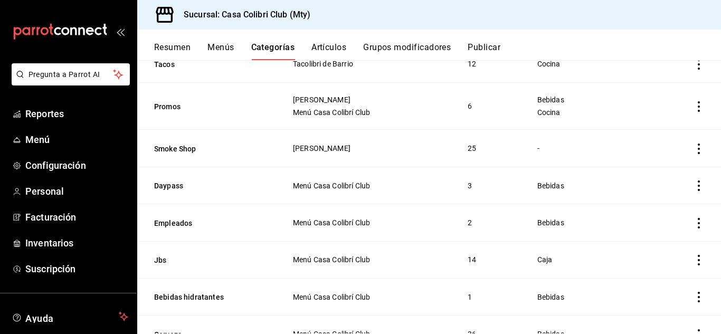
scroll to position [345, 0]
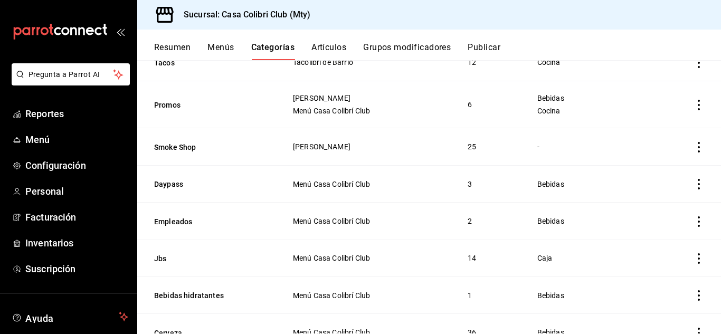
click at [694, 145] on icon "actions" at bounding box center [699, 147] width 11 height 11
click at [658, 174] on li "Editar" at bounding box center [649, 168] width 63 height 22
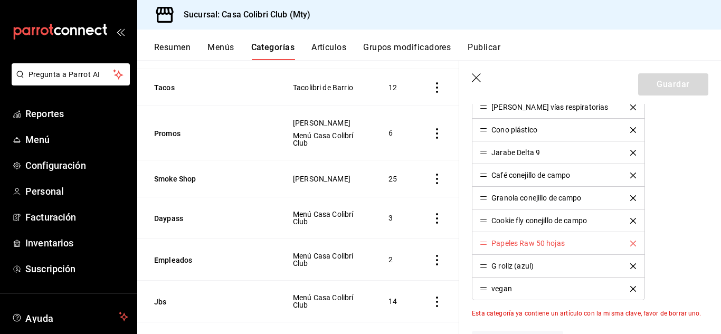
scroll to position [757, 0]
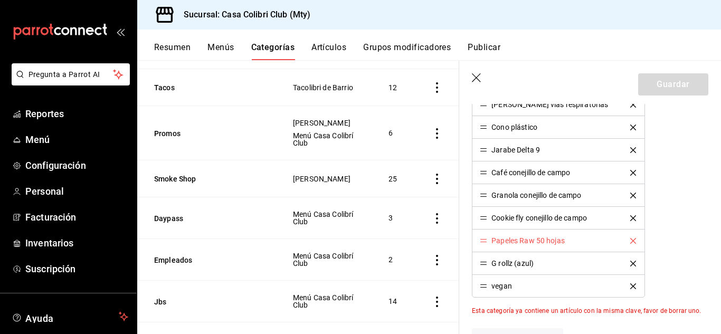
click at [621, 245] on li "Papeles Raw 50 hojas" at bounding box center [558, 241] width 172 height 23
click at [630, 242] on icon "delete" at bounding box center [633, 241] width 6 height 6
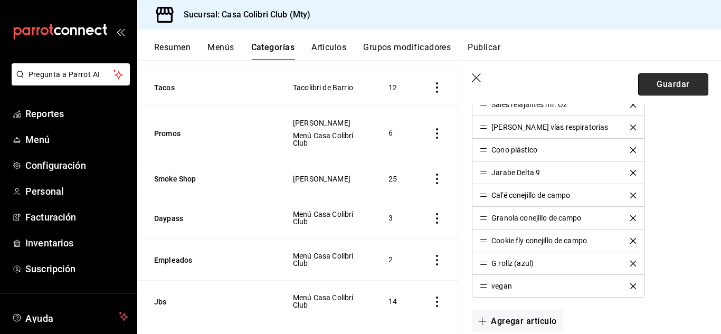
click at [675, 85] on button "Guardar" at bounding box center [673, 84] width 70 height 22
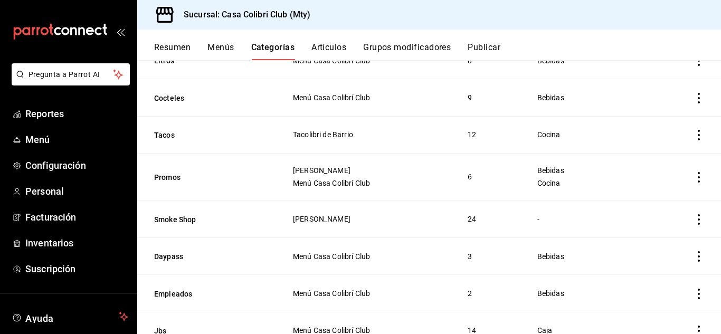
scroll to position [287, 0]
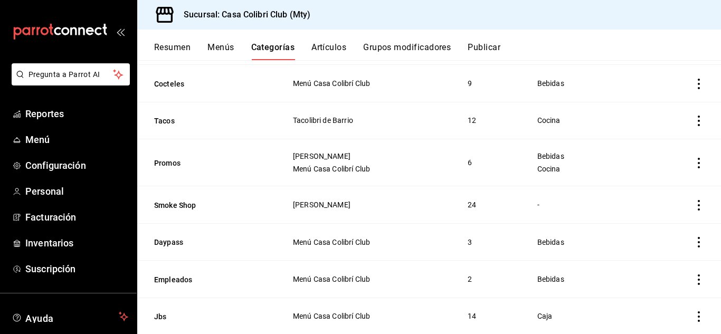
click at [694, 238] on icon "actions" at bounding box center [699, 242] width 11 height 11
click at [673, 260] on li "Editar" at bounding box center [649, 263] width 63 height 22
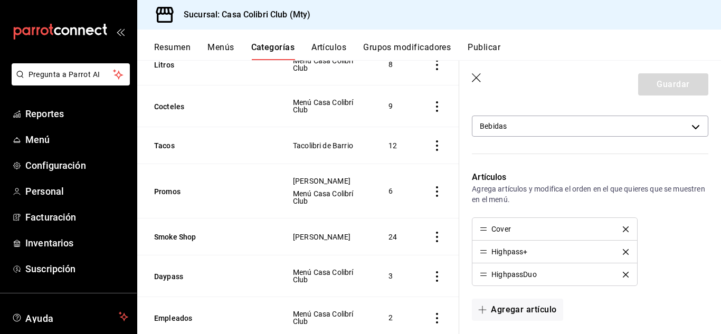
scroll to position [274, 0]
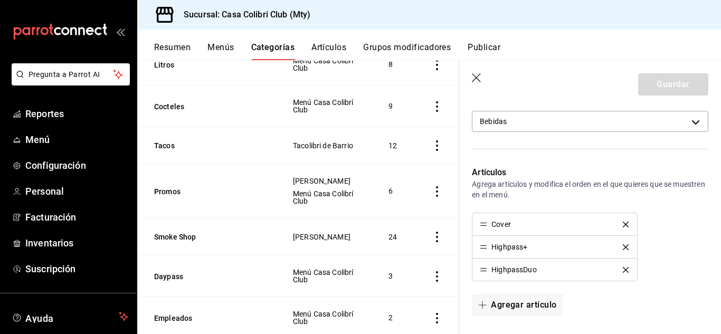
click at [474, 74] on icon "button" at bounding box center [477, 78] width 11 height 11
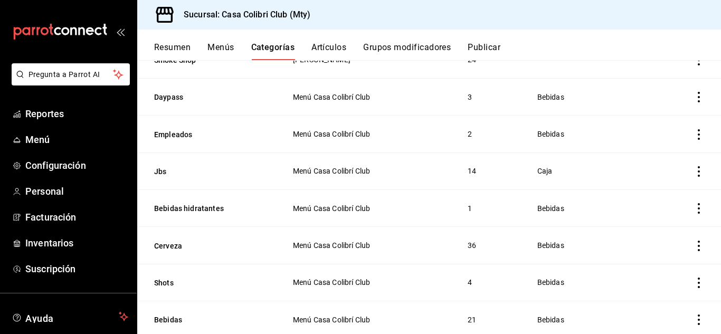
scroll to position [443, 0]
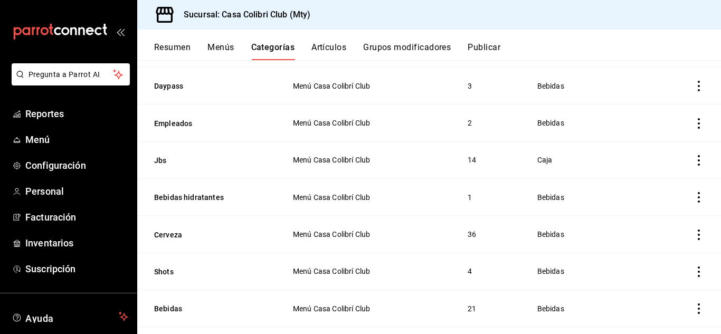
click at [694, 155] on icon "actions" at bounding box center [699, 160] width 11 height 11
drag, startPoint x: 663, startPoint y: 167, endPoint x: 657, endPoint y: 173, distance: 8.6
click at [657, 173] on ul "Editar Duplicar Eliminar" at bounding box center [649, 201] width 63 height 73
click at [657, 173] on li "Editar" at bounding box center [649, 180] width 63 height 22
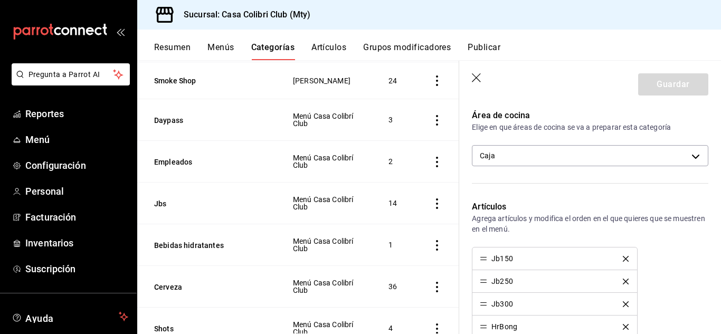
scroll to position [227, 0]
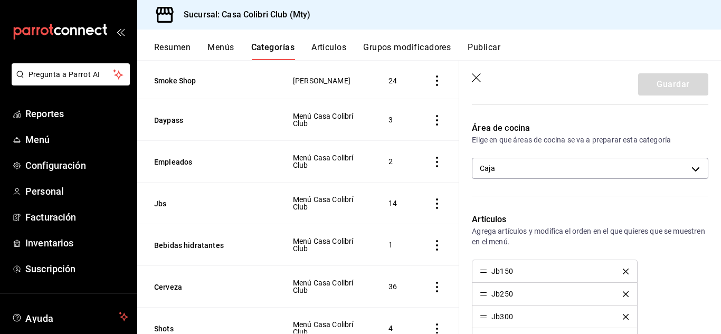
click at [477, 77] on icon "button" at bounding box center [477, 78] width 11 height 11
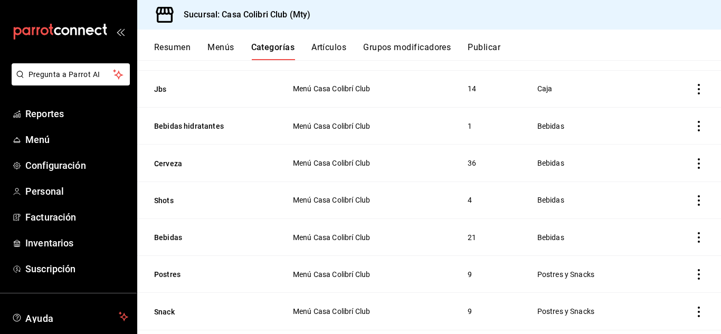
click at [694, 158] on icon "actions" at bounding box center [699, 163] width 11 height 11
click at [671, 179] on span "Editar" at bounding box center [658, 182] width 27 height 11
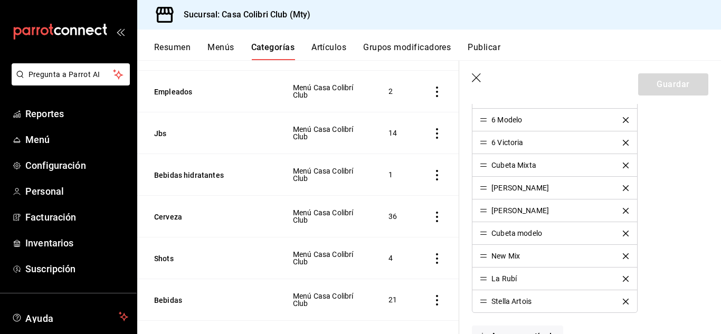
scroll to position [1001, 0]
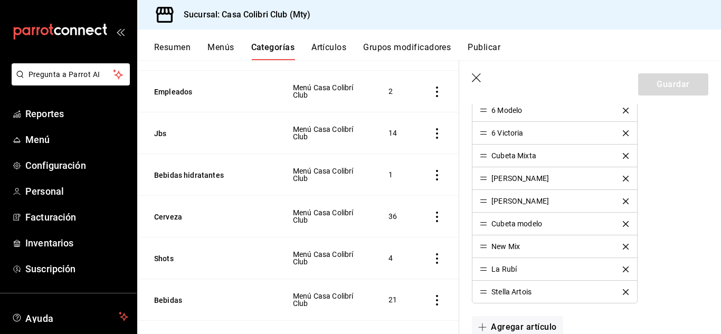
click at [473, 83] on icon "button" at bounding box center [477, 78] width 11 height 11
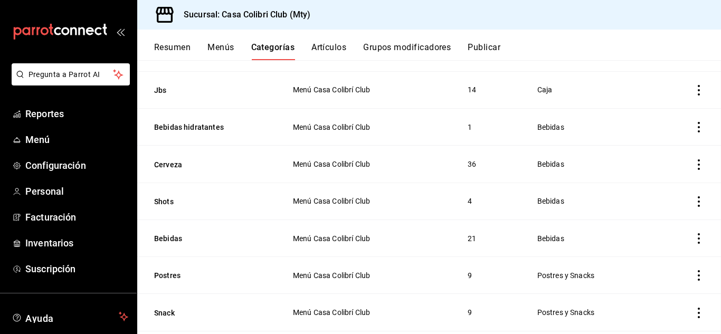
scroll to position [585, 0]
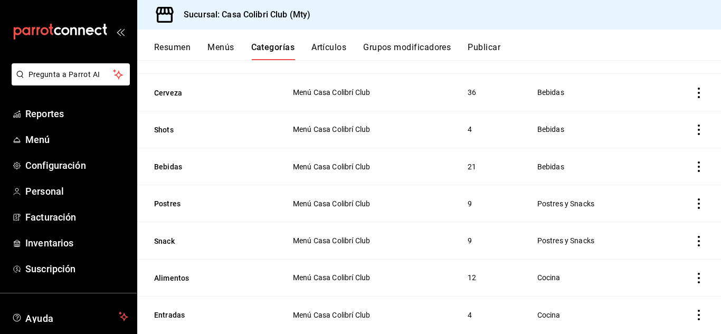
click at [694, 273] on icon "actions" at bounding box center [699, 278] width 11 height 11
click at [665, 270] on li "Editar" at bounding box center [649, 263] width 63 height 22
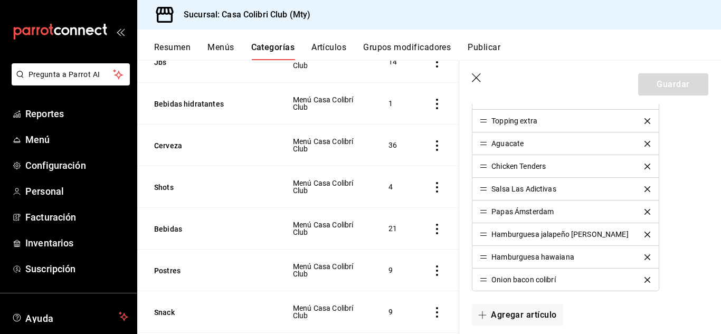
scroll to position [471, 0]
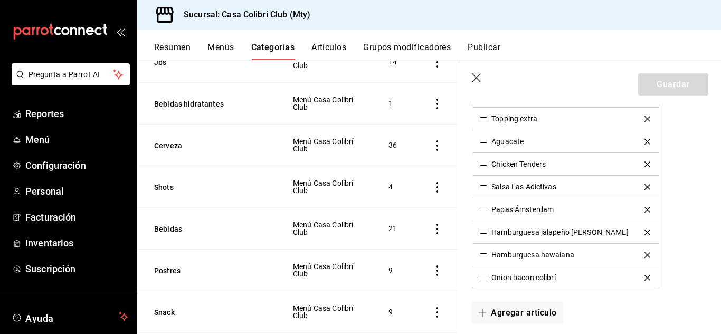
click at [386, 303] on td "9" at bounding box center [397, 312] width 43 height 42
click at [432, 307] on icon "actions" at bounding box center [437, 312] width 11 height 11
drag, startPoint x: 428, startPoint y: 302, endPoint x: 397, endPoint y: 262, distance: 50.5
click at [397, 262] on div "Editar Duplicar Eliminar" at bounding box center [360, 167] width 721 height 334
click at [397, 262] on span "Editar" at bounding box center [397, 263] width 27 height 11
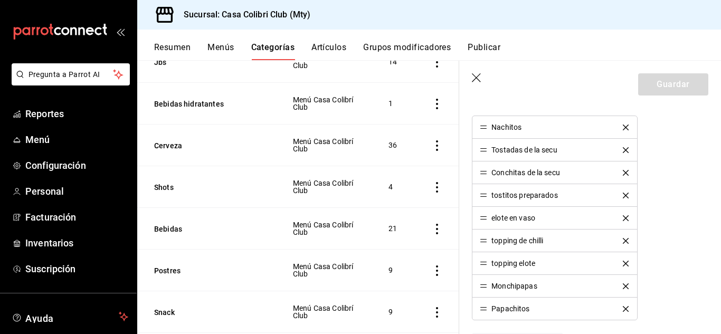
scroll to position [350, 0]
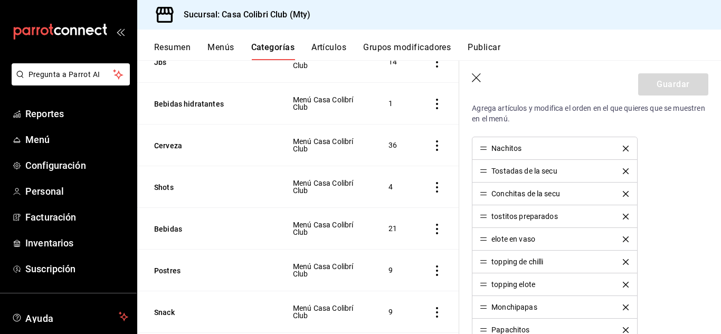
click at [623, 241] on icon "delete" at bounding box center [626, 239] width 6 height 6
click at [616, 241] on button "delete" at bounding box center [625, 239] width 21 height 6
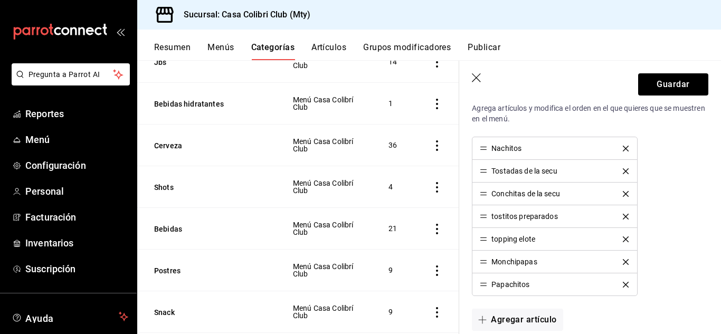
click at [623, 217] on icon "delete" at bounding box center [626, 217] width 6 height 6
click at [623, 169] on icon "delete" at bounding box center [626, 171] width 6 height 6
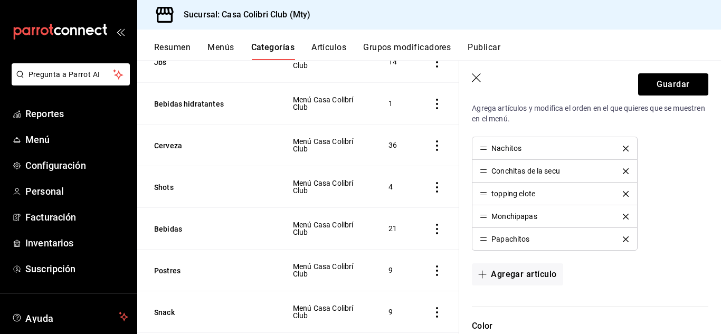
click at [623, 236] on icon "delete" at bounding box center [626, 239] width 6 height 6
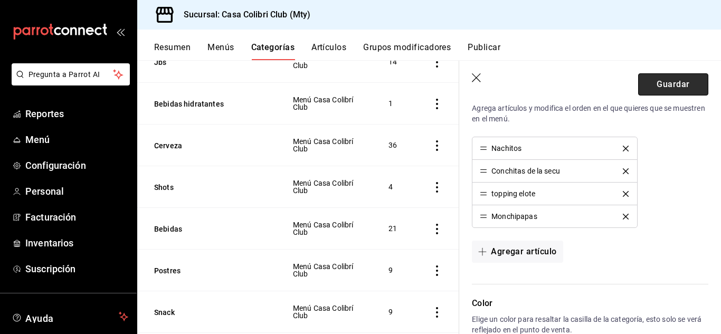
click at [661, 87] on button "Guardar" at bounding box center [673, 84] width 70 height 22
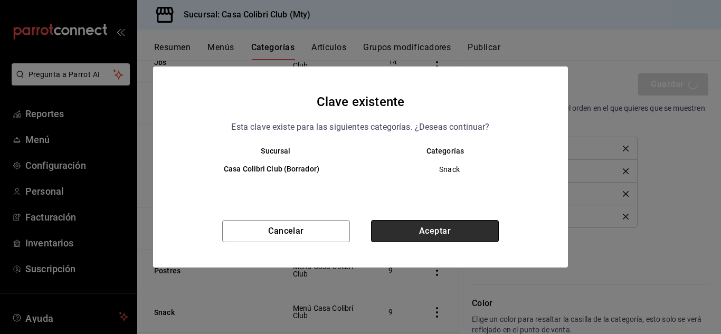
click at [442, 235] on button "Aceptar" at bounding box center [435, 231] width 128 height 22
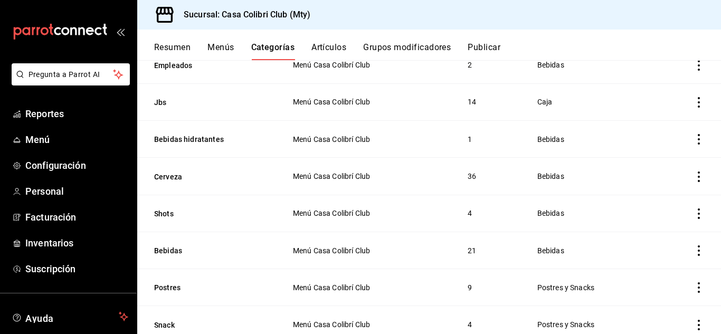
scroll to position [505, 0]
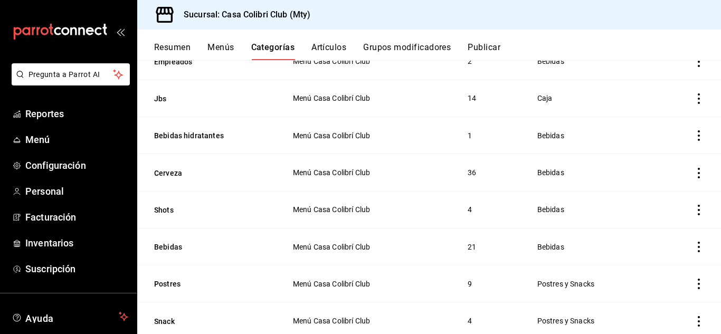
click at [694, 135] on icon "actions" at bounding box center [699, 135] width 11 height 11
click at [658, 159] on span "Editar" at bounding box center [658, 154] width 27 height 11
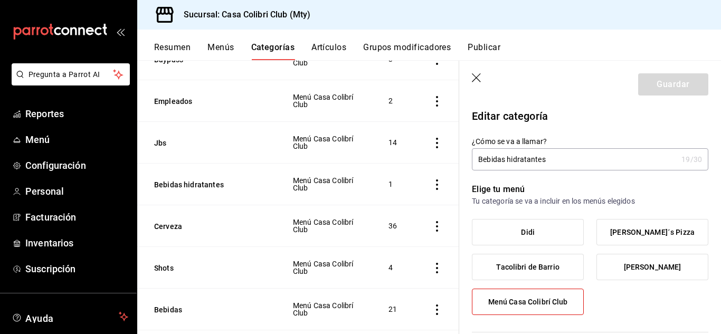
click at [474, 79] on icon "button" at bounding box center [477, 78] width 11 height 11
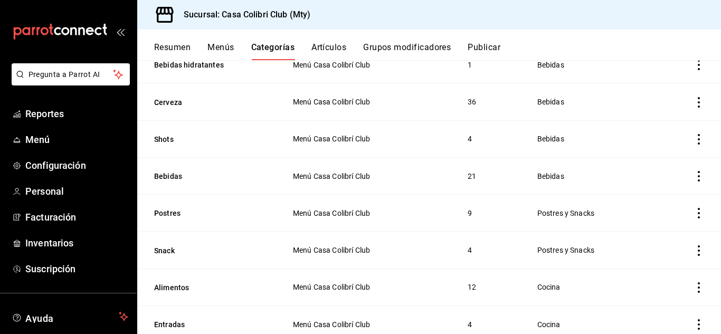
scroll to position [601, 0]
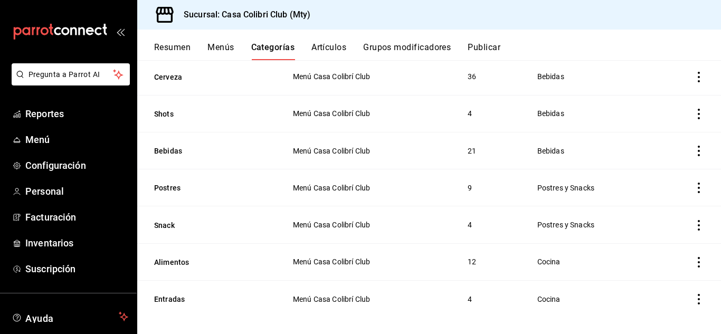
click at [694, 294] on icon "actions" at bounding box center [699, 299] width 11 height 11
click at [647, 264] on span "Editar" at bounding box center [658, 263] width 27 height 11
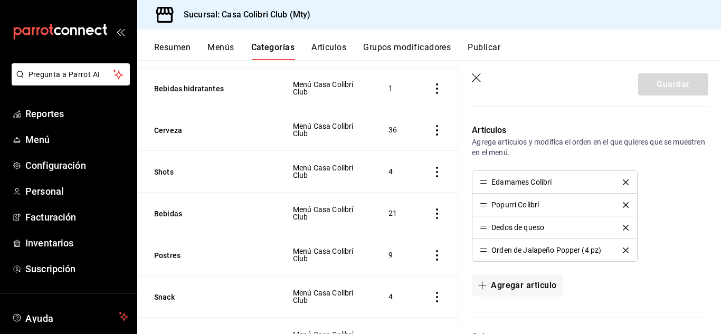
scroll to position [348, 0]
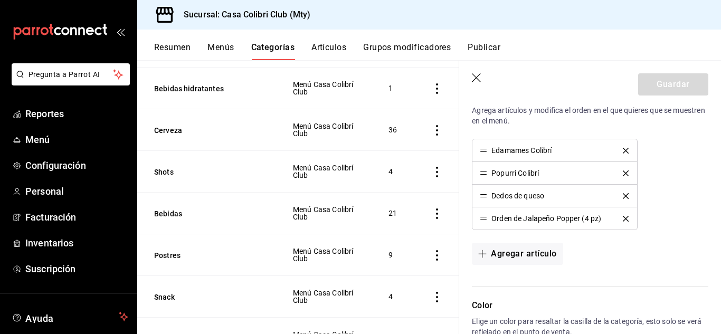
click at [623, 148] on icon "delete" at bounding box center [626, 151] width 6 height 6
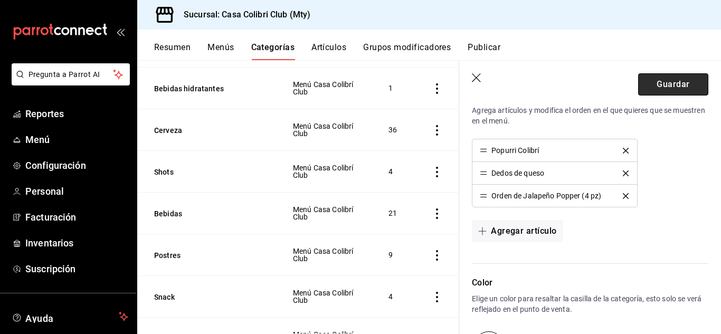
click at [646, 77] on button "Guardar" at bounding box center [673, 84] width 70 height 22
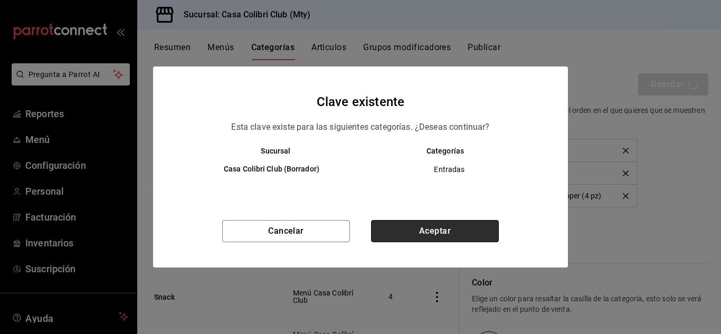
click at [472, 231] on button "Aceptar" at bounding box center [435, 231] width 128 height 22
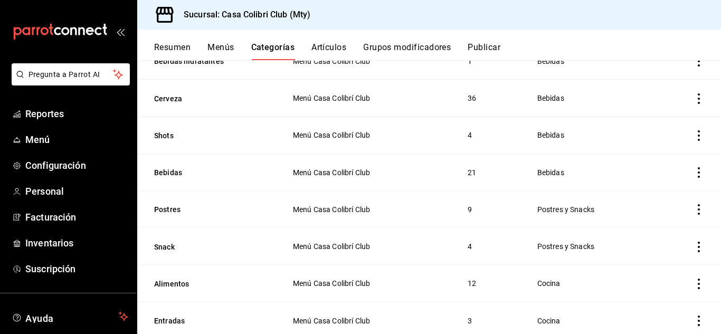
scroll to position [588, 0]
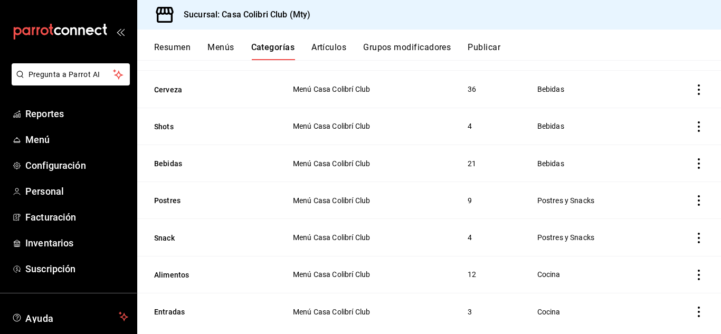
click at [686, 151] on td "categoriesTable" at bounding box center [689, 163] width 64 height 37
click at [694, 158] on icon "actions" at bounding box center [699, 163] width 11 height 11
click at [669, 179] on span "Editar" at bounding box center [658, 181] width 27 height 11
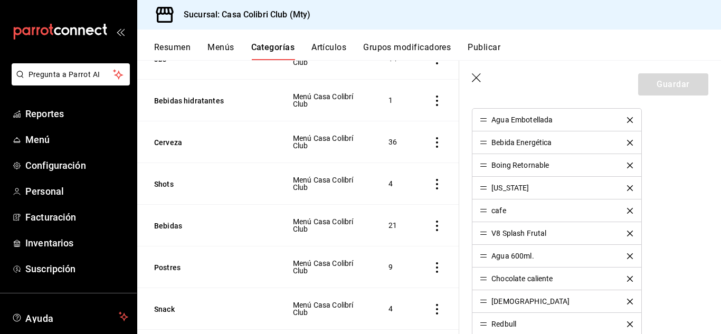
scroll to position [374, 0]
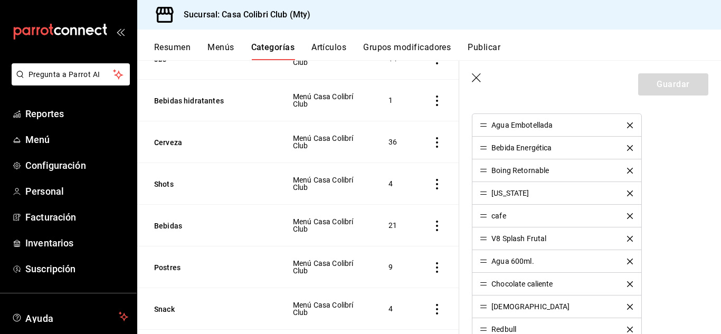
click at [627, 148] on icon "delete" at bounding box center [630, 148] width 6 height 6
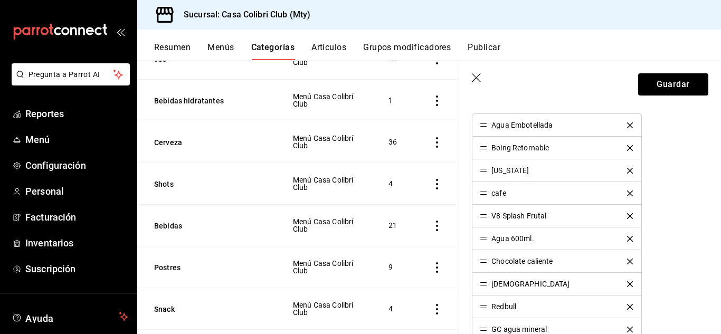
click at [627, 168] on icon "delete" at bounding box center [630, 171] width 6 height 6
click at [627, 193] on icon "delete" at bounding box center [630, 194] width 6 height 6
click at [627, 217] on icon "delete" at bounding box center [630, 216] width 6 height 6
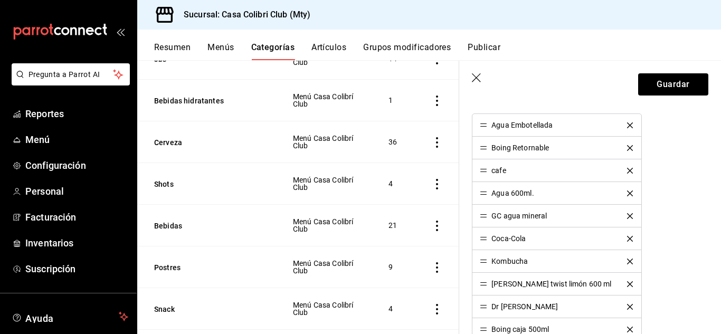
click at [627, 262] on icon "delete" at bounding box center [630, 262] width 6 height 6
click at [627, 284] on icon "delete" at bounding box center [630, 284] width 6 height 6
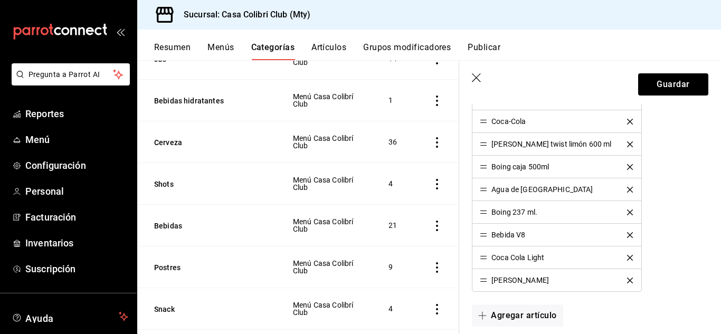
scroll to position [506, 0]
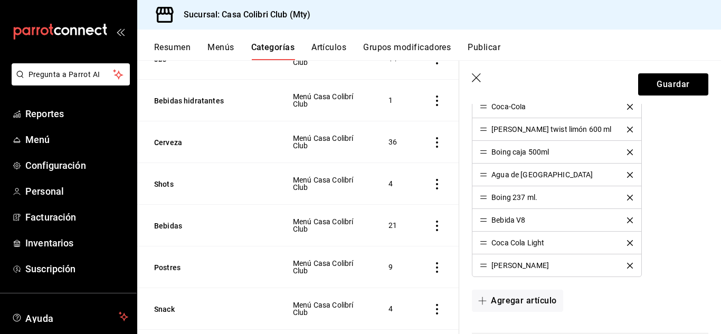
click at [627, 198] on icon "delete" at bounding box center [630, 198] width 6 height 6
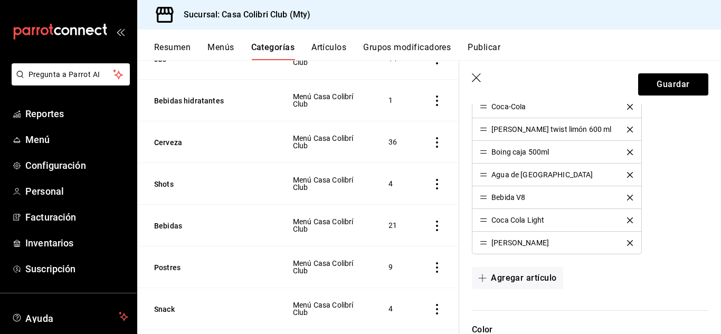
click at [627, 198] on icon "delete" at bounding box center [630, 198] width 6 height 6
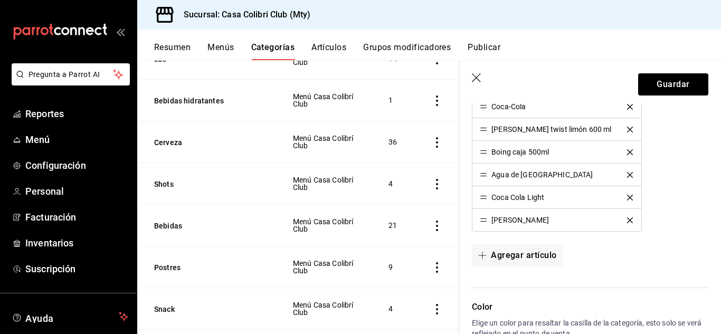
click at [474, 80] on icon "button" at bounding box center [476, 77] width 9 height 9
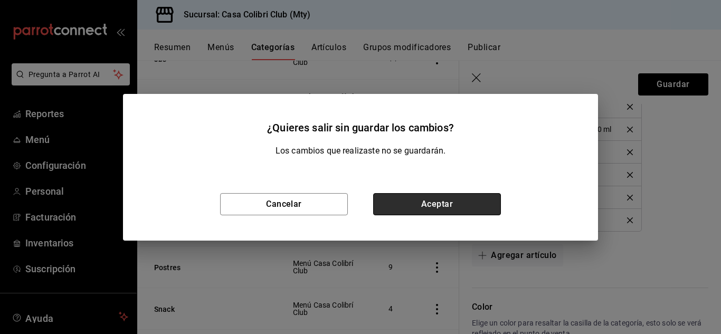
click at [459, 197] on button "Aceptar" at bounding box center [437, 204] width 128 height 22
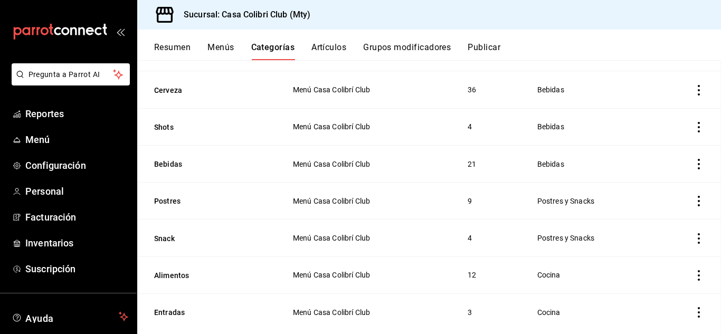
scroll to position [601, 0]
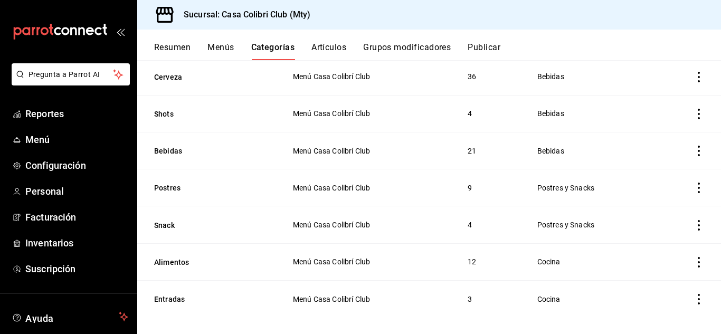
click at [694, 146] on icon "actions" at bounding box center [699, 151] width 11 height 11
click at [652, 164] on span "Editar" at bounding box center [658, 168] width 27 height 11
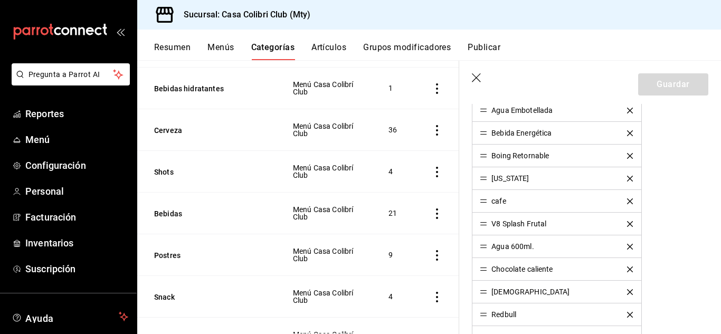
scroll to position [391, 0]
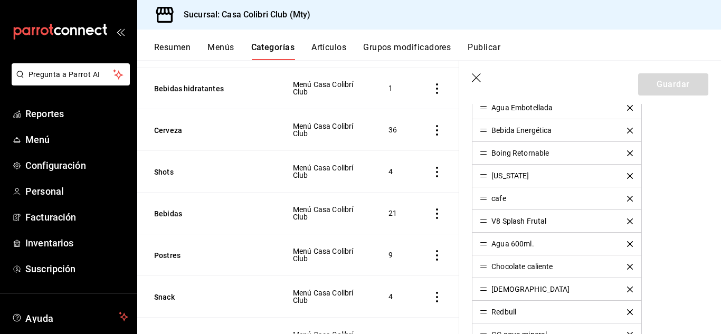
click at [627, 131] on icon "delete" at bounding box center [630, 131] width 6 height 6
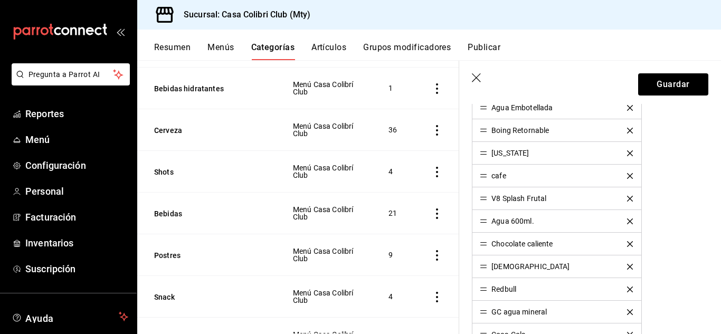
click at [627, 153] on icon "delete" at bounding box center [630, 153] width 6 height 6
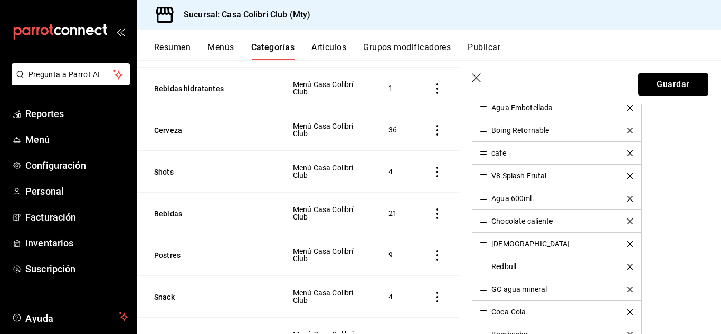
click at [627, 153] on icon "delete" at bounding box center [630, 153] width 6 height 6
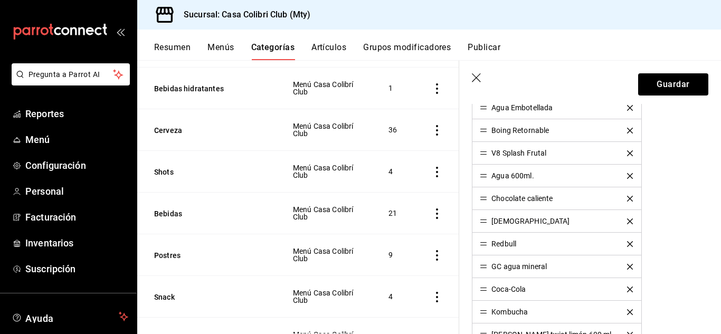
click at [476, 82] on icon "button" at bounding box center [477, 78] width 11 height 11
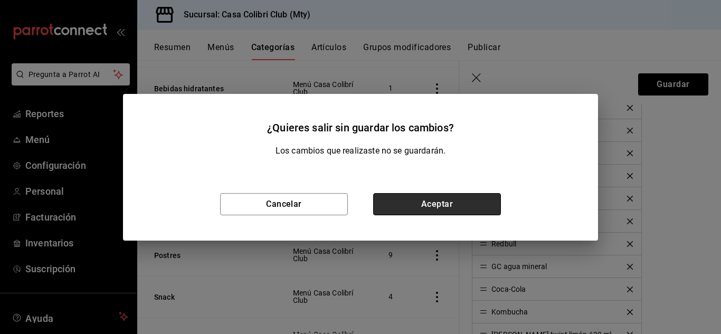
click at [479, 193] on button "Aceptar" at bounding box center [437, 204] width 128 height 22
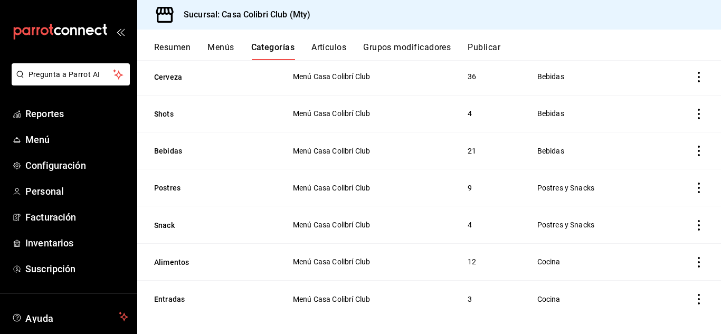
click at [694, 147] on icon "actions" at bounding box center [699, 151] width 11 height 11
drag, startPoint x: 651, startPoint y: 155, endPoint x: 645, endPoint y: 170, distance: 16.1
click at [645, 170] on ul "Editar Duplicar Eliminar" at bounding box center [649, 190] width 63 height 73
click at [645, 170] on div at bounding box center [635, 169] width 19 height 13
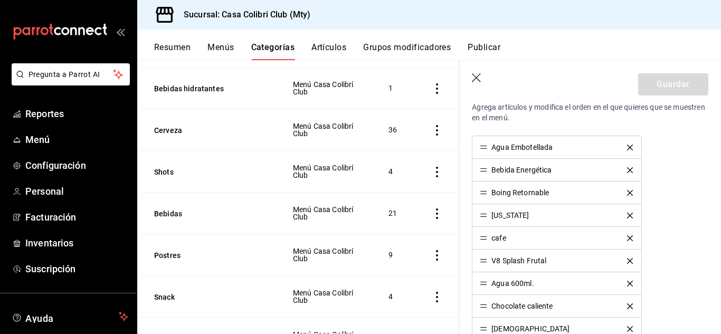
scroll to position [372, 0]
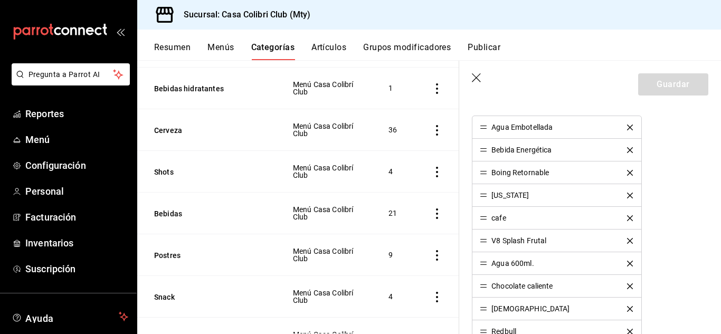
click at [627, 148] on icon "delete" at bounding box center [630, 150] width 6 height 6
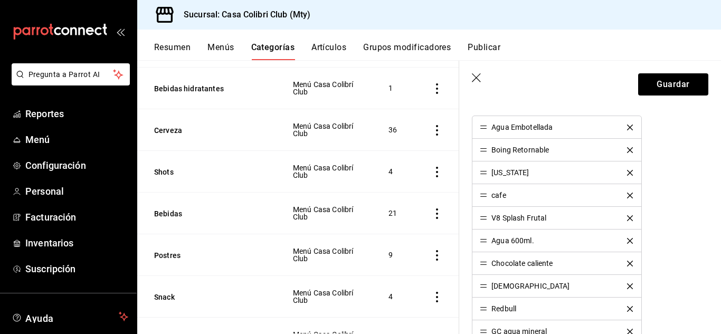
click at [627, 171] on icon "delete" at bounding box center [630, 173] width 6 height 6
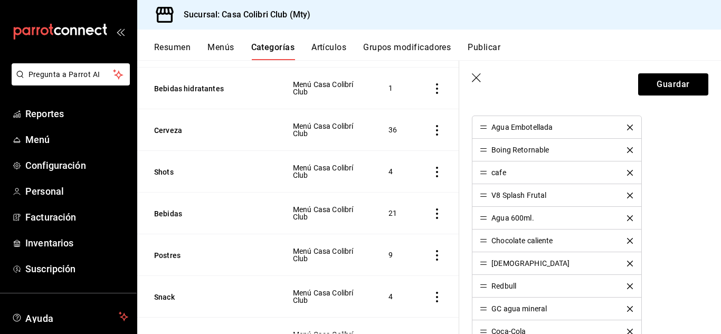
click at [621, 198] on div "V8 Splash Frutal" at bounding box center [557, 195] width 154 height 7
click at [627, 194] on icon "delete" at bounding box center [630, 196] width 6 height 6
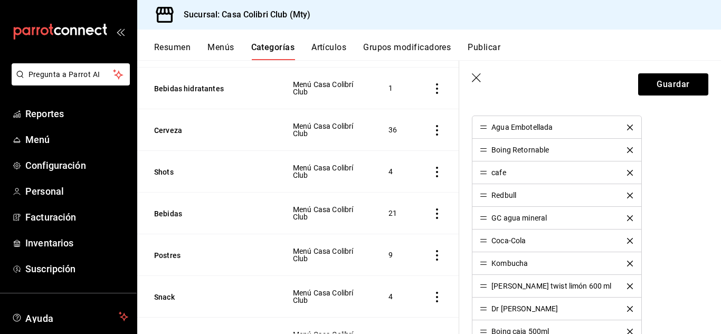
click at [627, 194] on icon "delete" at bounding box center [630, 196] width 6 height 6
click at [627, 240] on icon "delete" at bounding box center [630, 241] width 6 height 6
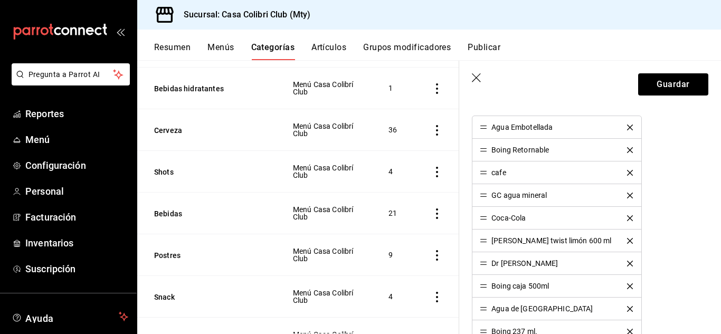
click at [627, 262] on icon "delete" at bounding box center [630, 264] width 6 height 6
click at [627, 330] on icon "delete" at bounding box center [630, 332] width 6 height 6
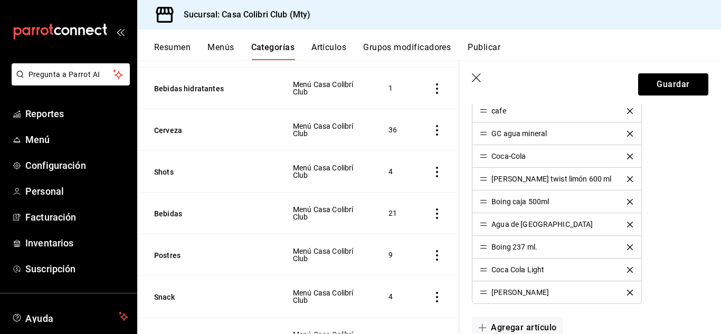
scroll to position [410, 0]
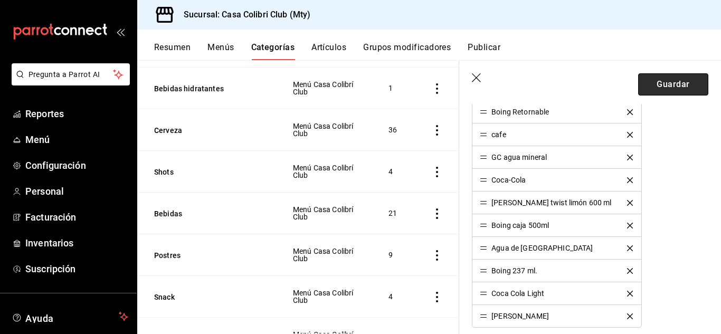
click at [682, 89] on button "Guardar" at bounding box center [673, 84] width 70 height 22
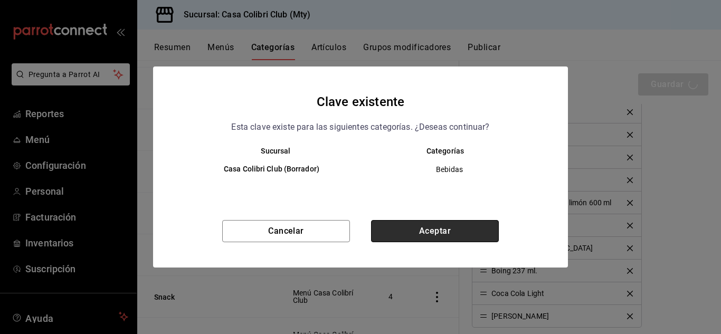
click at [430, 236] on button "Aceptar" at bounding box center [435, 231] width 128 height 22
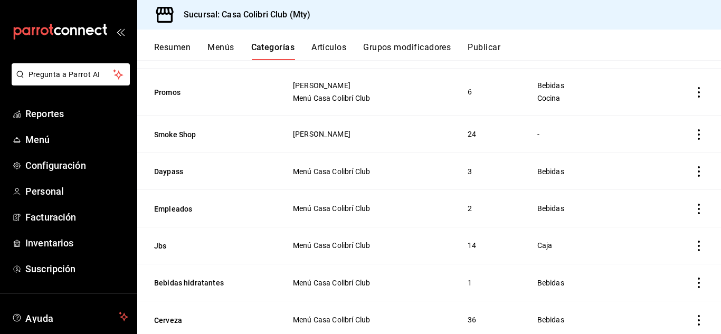
scroll to position [327, 0]
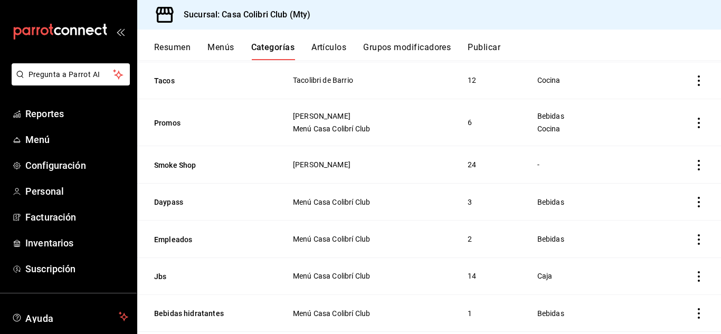
click at [698, 235] on icon "actions" at bounding box center [699, 239] width 2 height 11
click at [658, 255] on span "Editar" at bounding box center [658, 259] width 27 height 11
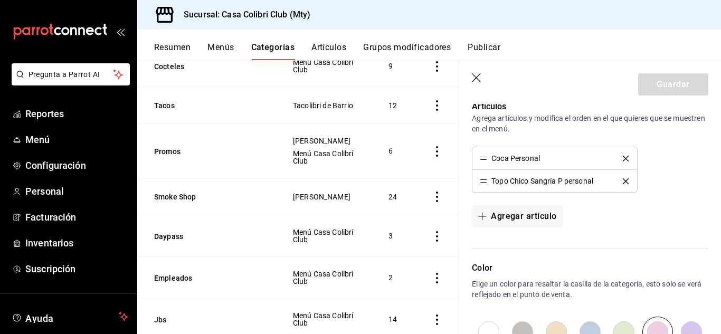
scroll to position [339, 0]
click at [477, 68] on header "Guardar" at bounding box center [590, 82] width 262 height 43
click at [476, 74] on icon "button" at bounding box center [477, 78] width 11 height 11
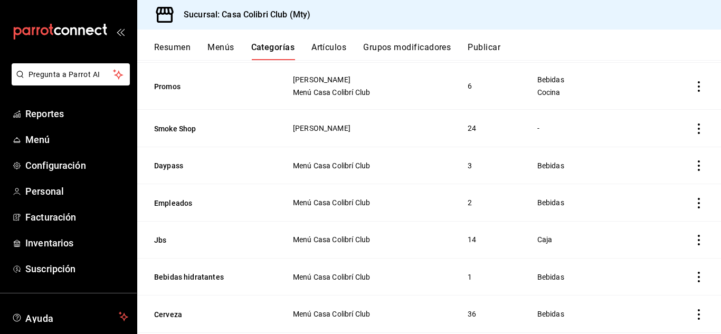
click at [694, 201] on icon "actions" at bounding box center [699, 203] width 11 height 11
click at [637, 271] on icon at bounding box center [631, 267] width 11 height 11
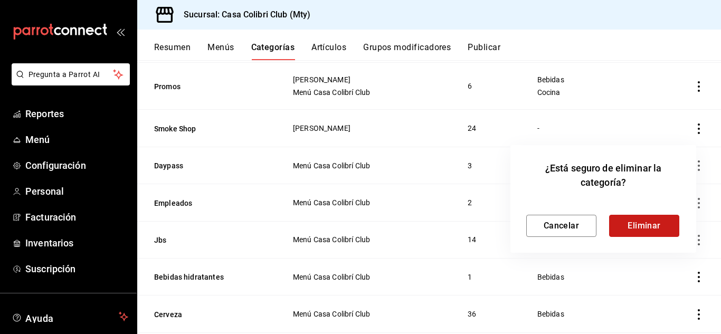
click at [644, 222] on button "Eliminar" at bounding box center [644, 226] width 70 height 22
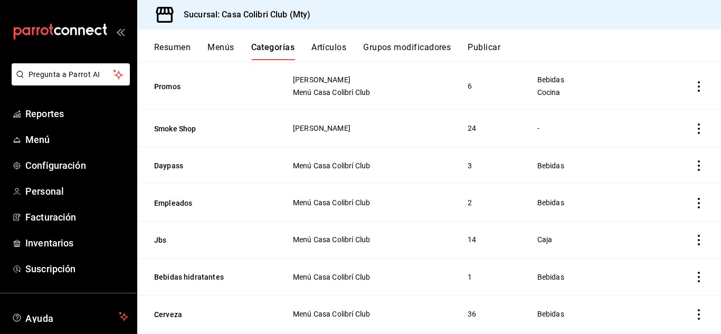
click at [694, 201] on icon "actions" at bounding box center [699, 203] width 11 height 11
click at [643, 227] on div at bounding box center [635, 223] width 19 height 13
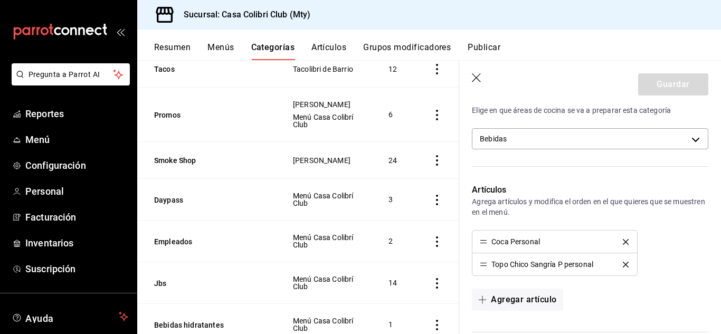
scroll to position [268, 0]
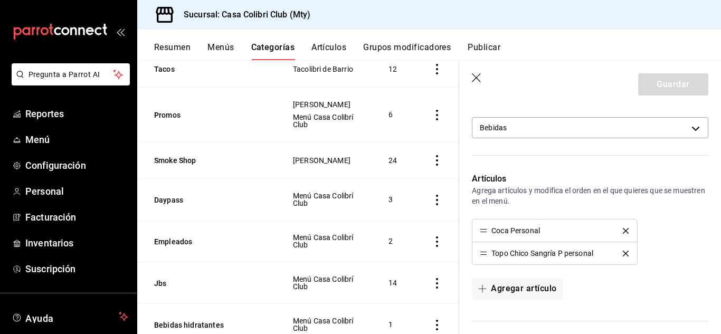
click at [616, 235] on li "Coca Personal" at bounding box center [554, 231] width 164 height 23
click at [623, 232] on icon "delete" at bounding box center [626, 231] width 6 height 6
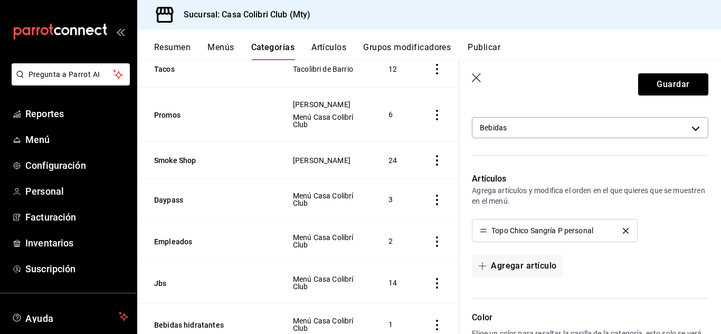
click at [623, 232] on icon "delete" at bounding box center [626, 231] width 6 height 6
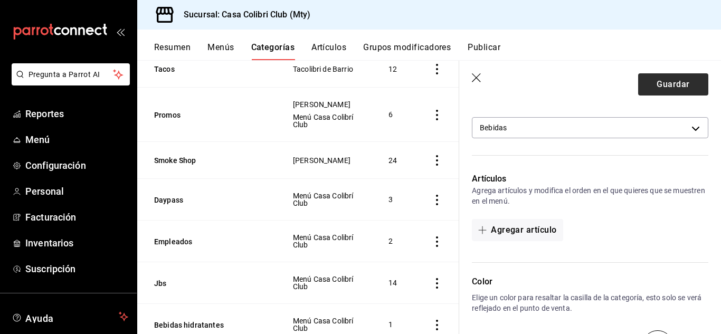
drag, startPoint x: 671, startPoint y: 68, endPoint x: 667, endPoint y: 81, distance: 13.9
click at [667, 81] on header "Guardar" at bounding box center [590, 82] width 262 height 43
click at [667, 81] on button "Guardar" at bounding box center [673, 84] width 70 height 22
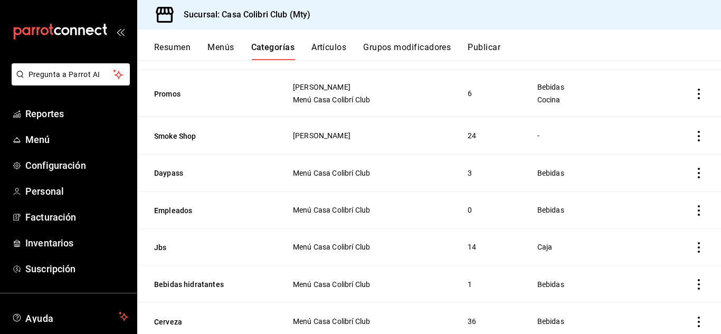
scroll to position [357, 0]
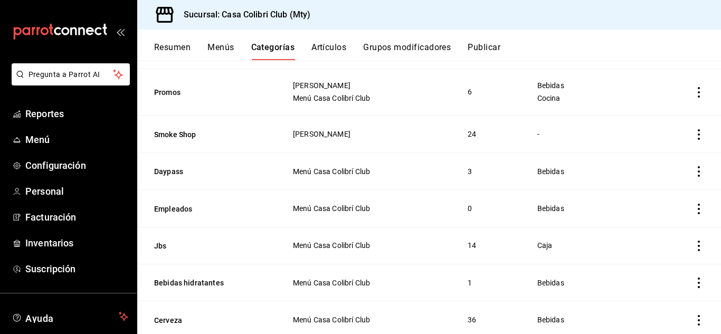
click at [694, 206] on icon "actions" at bounding box center [699, 209] width 11 height 11
click at [646, 280] on li "Eliminar" at bounding box center [649, 273] width 63 height 22
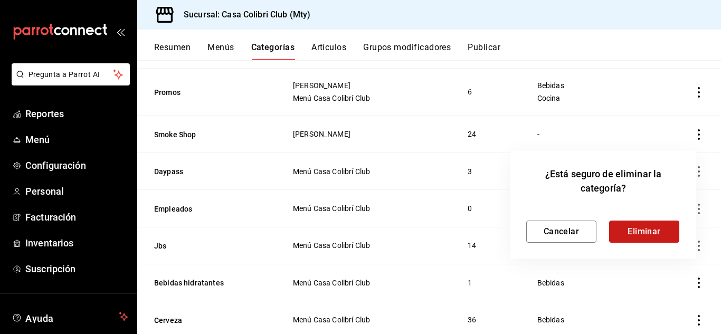
click at [628, 236] on button "Eliminar" at bounding box center [644, 232] width 70 height 22
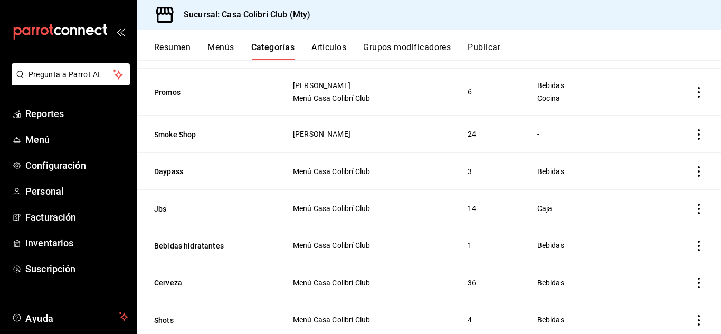
click at [694, 278] on icon "actions" at bounding box center [699, 283] width 11 height 11
click at [664, 262] on span "Editar" at bounding box center [658, 263] width 27 height 11
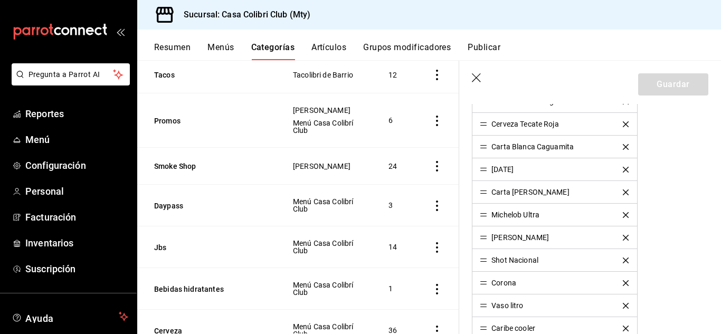
scroll to position [439, 0]
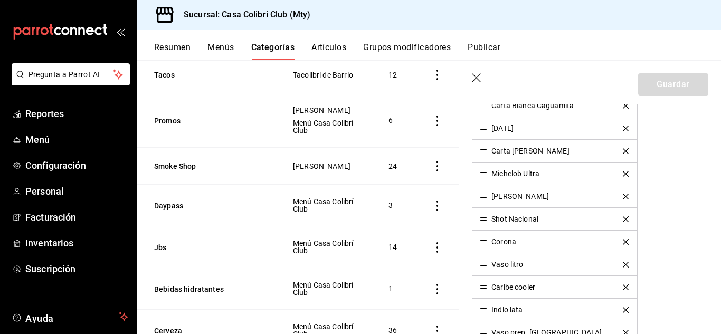
click at [623, 221] on icon "delete" at bounding box center [626, 219] width 6 height 6
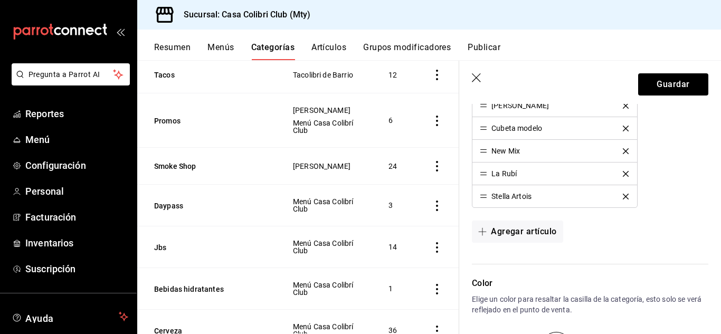
scroll to position [1089, 0]
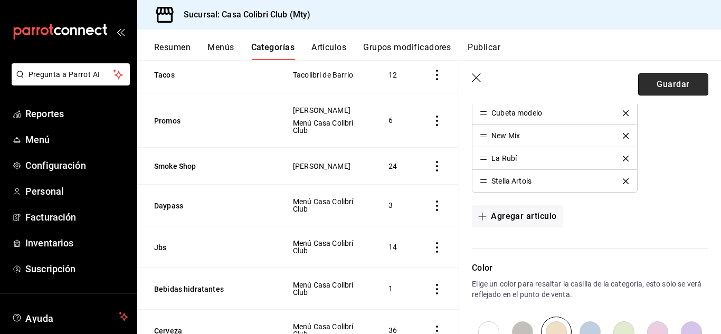
click at [638, 79] on button "Guardar" at bounding box center [673, 84] width 70 height 22
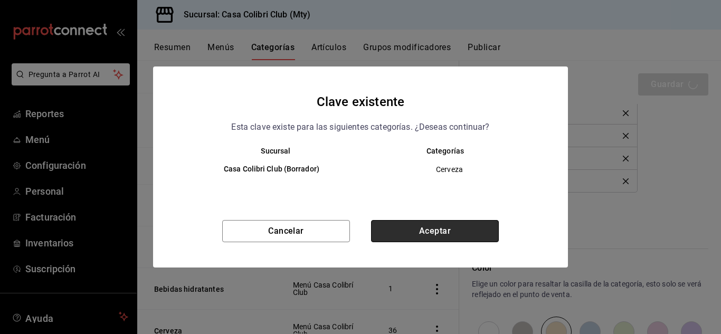
click at [401, 224] on button "Aceptar" at bounding box center [435, 231] width 128 height 22
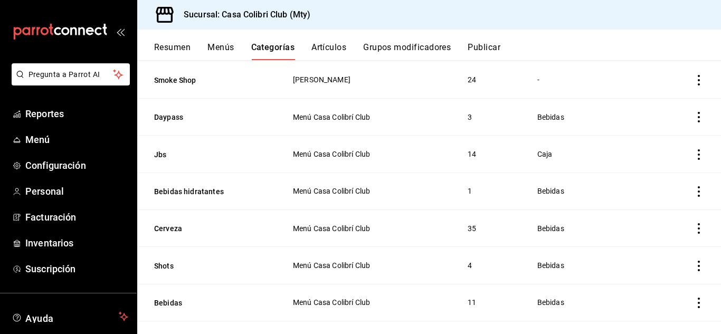
scroll to position [415, 0]
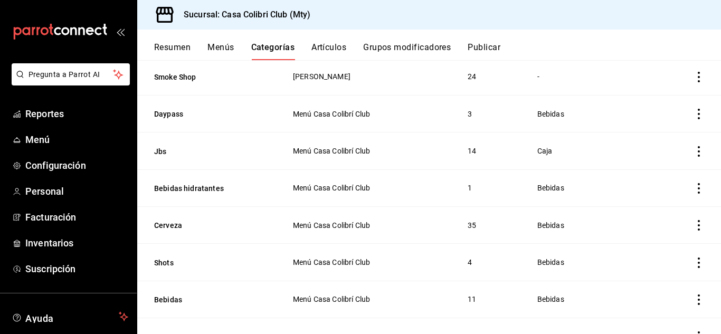
click at [694, 258] on icon "actions" at bounding box center [699, 263] width 11 height 11
click at [664, 262] on span "Editar" at bounding box center [658, 263] width 27 height 11
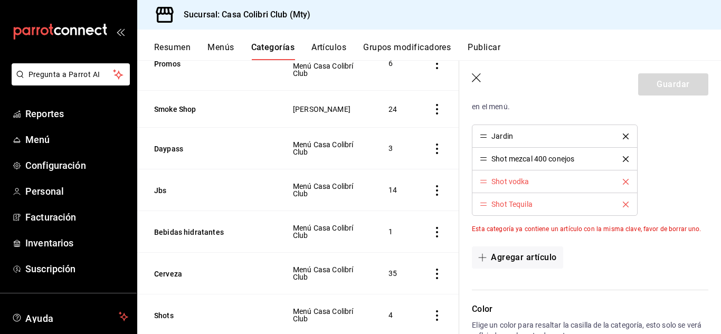
scroll to position [378, 0]
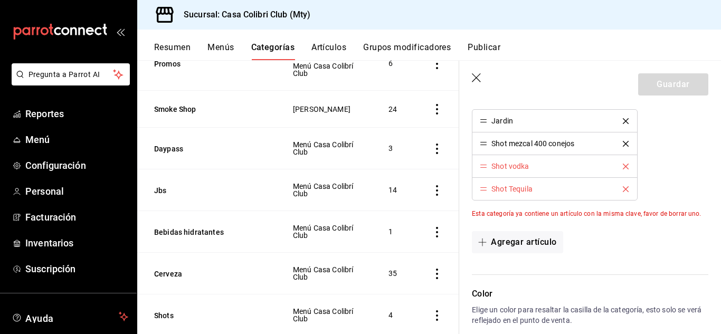
click at [621, 169] on div "Shot vodka" at bounding box center [554, 166] width 149 height 7
click at [623, 166] on icon "delete" at bounding box center [626, 167] width 6 height 6
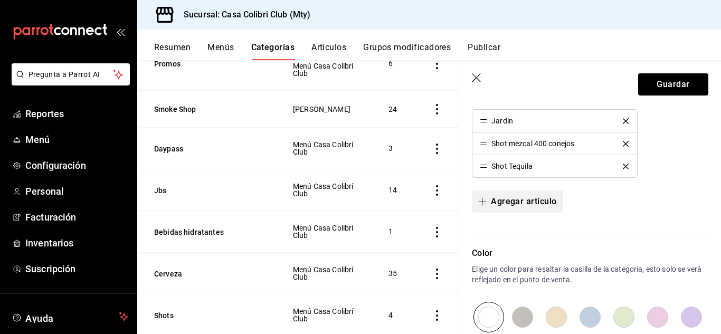
click at [537, 199] on button "Agregar artículo" at bounding box center [517, 202] width 91 height 22
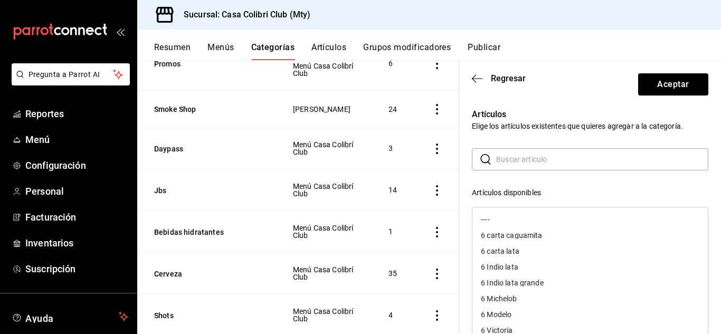
click at [631, 159] on input "text" at bounding box center [602, 159] width 212 height 21
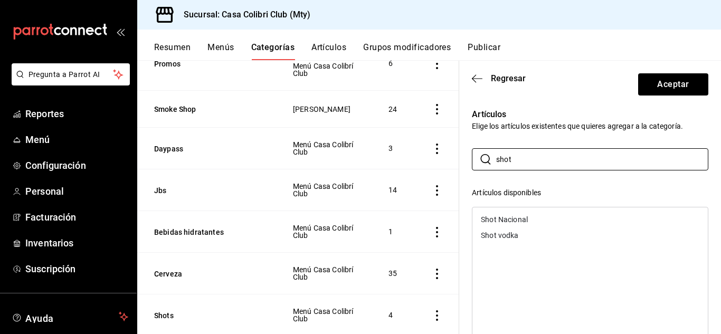
type input "shot"
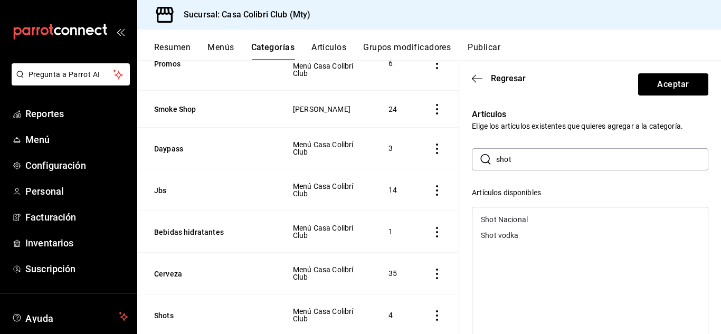
click at [587, 215] on div "Shot Nacional" at bounding box center [589, 220] width 235 height 16
click at [658, 81] on button "Aceptar" at bounding box center [673, 84] width 70 height 22
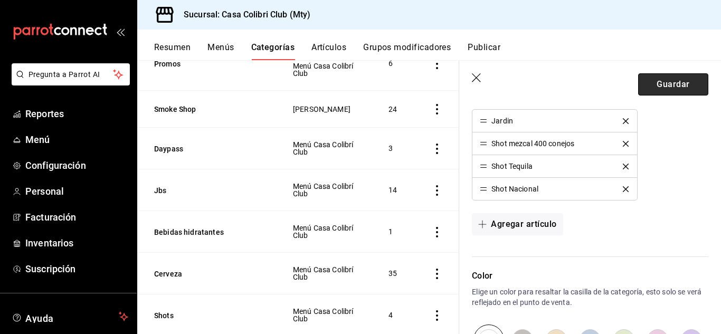
click at [681, 77] on button "Guardar" at bounding box center [673, 84] width 70 height 22
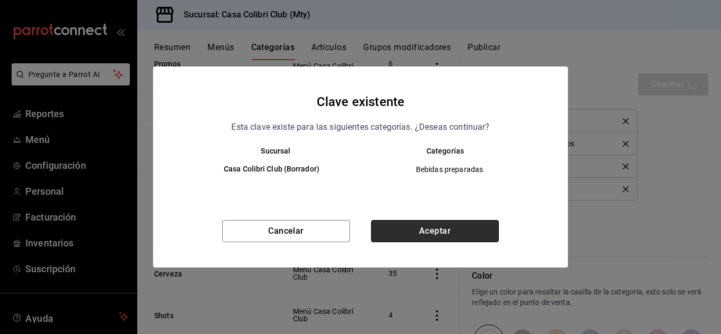
click at [461, 238] on button "Aceptar" at bounding box center [435, 231] width 128 height 22
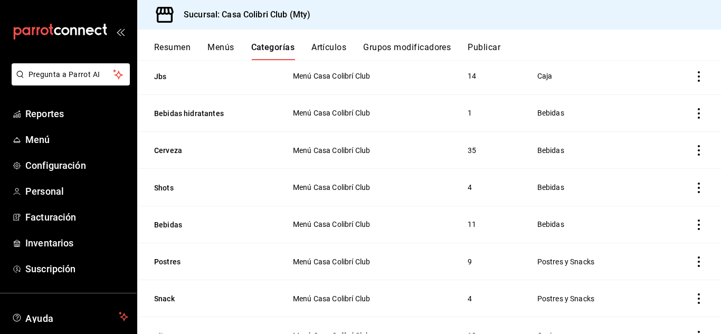
scroll to position [564, 0]
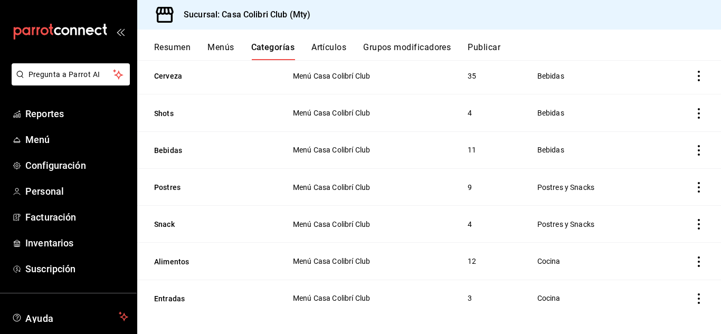
click at [694, 219] on icon "actions" at bounding box center [699, 224] width 11 height 11
click at [690, 219] on div at bounding box center [360, 167] width 721 height 334
click at [694, 293] on icon "actions" at bounding box center [699, 298] width 11 height 11
click at [665, 257] on li "Editar" at bounding box center [649, 263] width 63 height 22
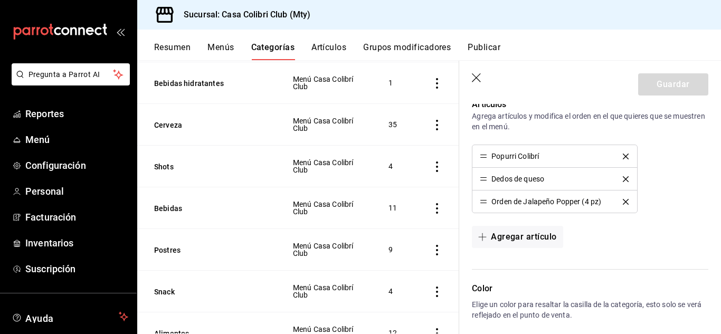
scroll to position [343, 0]
click at [474, 78] on icon "button" at bounding box center [477, 78] width 11 height 11
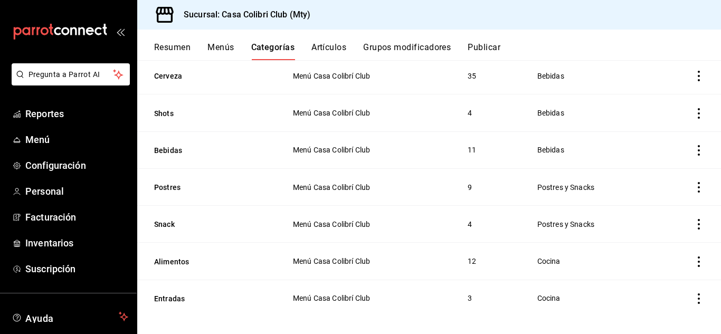
click at [694, 257] on icon "actions" at bounding box center [699, 262] width 11 height 11
click at [670, 257] on li "Editar" at bounding box center [649, 263] width 63 height 22
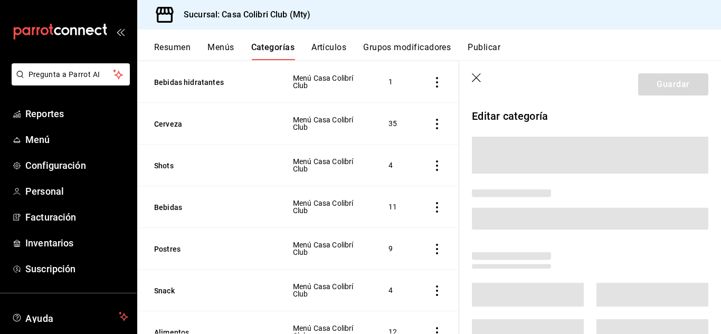
scroll to position [563, 0]
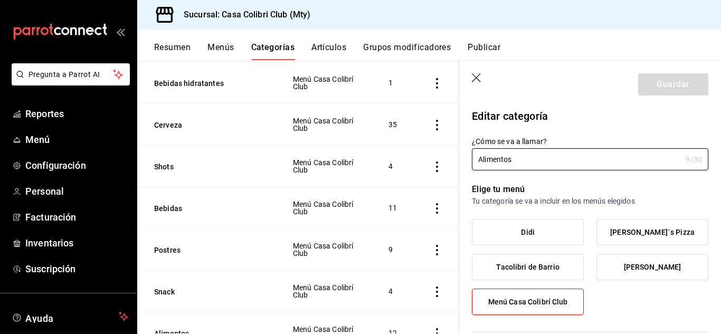
type input "45bf6d31-4dad-44ae-ac80-e5b81dec7c11"
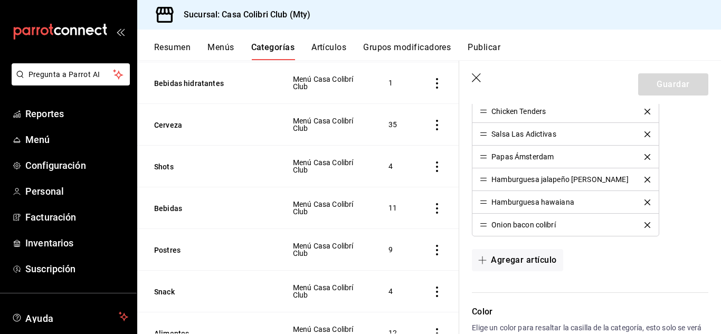
scroll to position [532, 0]
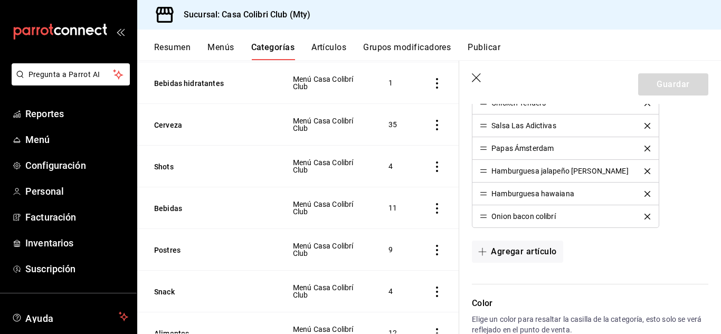
click at [479, 77] on icon "button" at bounding box center [477, 78] width 11 height 11
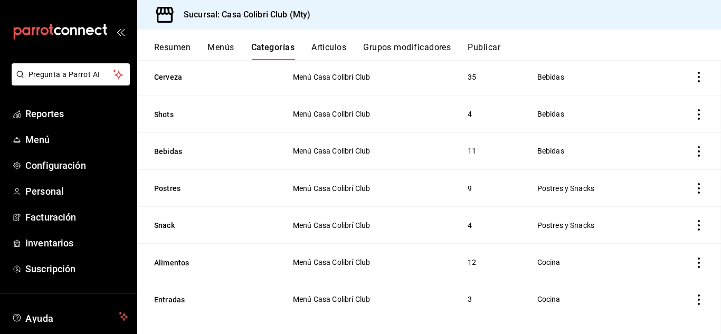
scroll to position [564, 0]
click at [689, 173] on td "categoriesTable" at bounding box center [689, 186] width 64 height 37
click at [694, 183] on icon "actions" at bounding box center [699, 187] width 11 height 11
click at [658, 197] on li "Editar" at bounding box center [649, 205] width 63 height 22
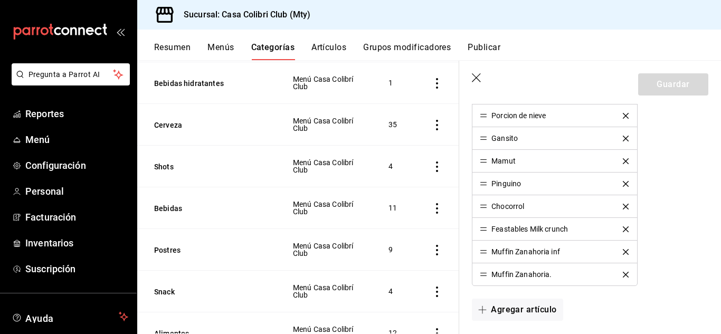
scroll to position [408, 0]
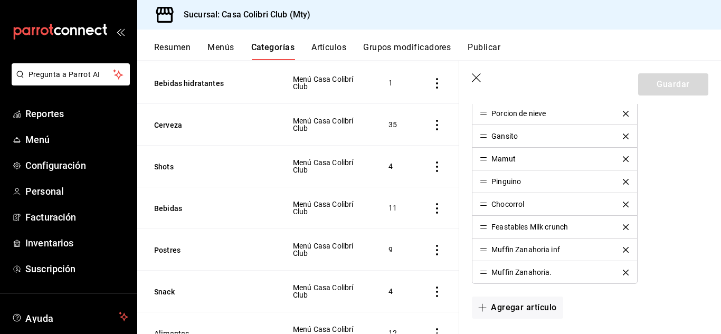
click at [623, 229] on icon "delete" at bounding box center [626, 227] width 6 height 6
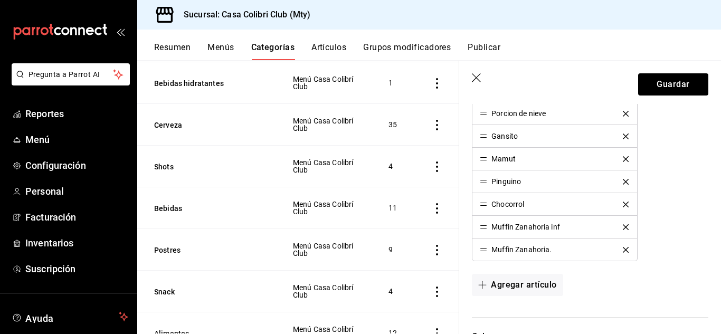
click at [623, 230] on icon "delete" at bounding box center [626, 227] width 6 height 6
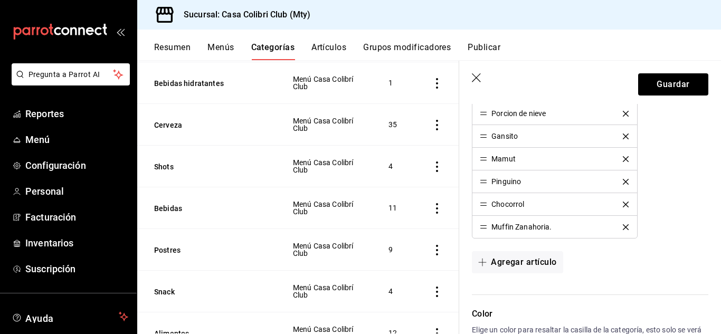
click at [623, 230] on icon "delete" at bounding box center [626, 227] width 6 height 6
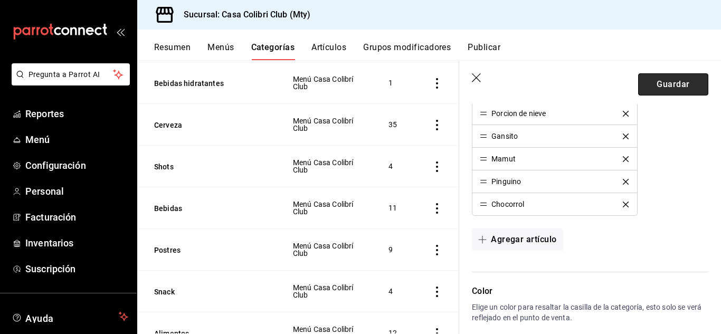
click at [651, 85] on button "Guardar" at bounding box center [673, 84] width 70 height 22
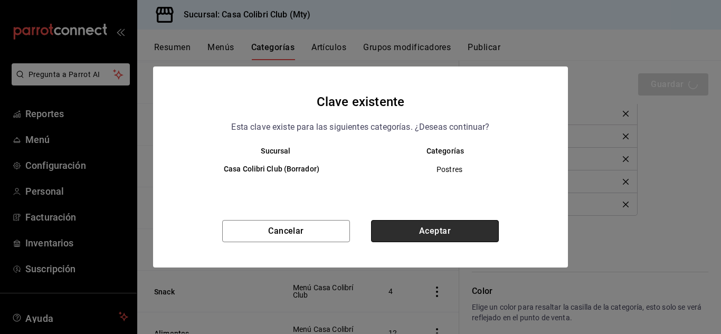
click at [481, 234] on button "Aceptar" at bounding box center [435, 231] width 128 height 22
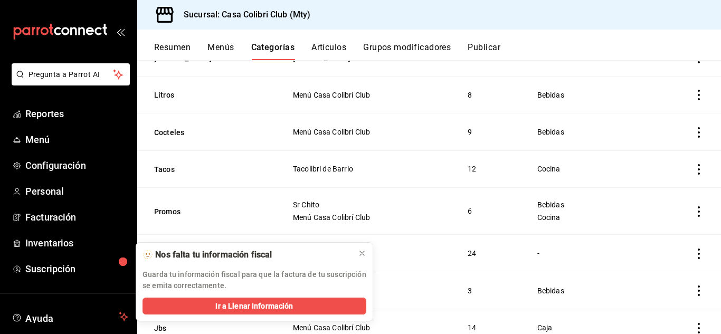
scroll to position [201, 0]
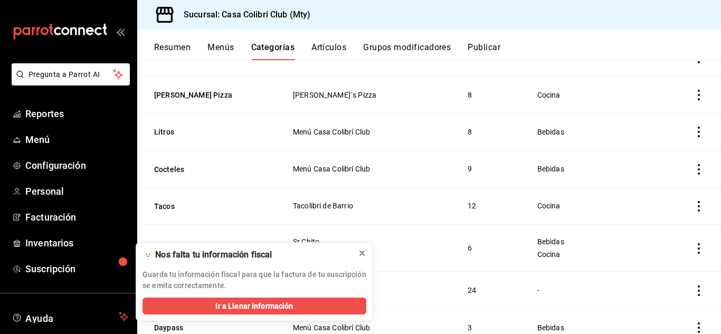
click at [366, 249] on icon at bounding box center [362, 253] width 8 height 8
